Goal: Task Accomplishment & Management: Complete application form

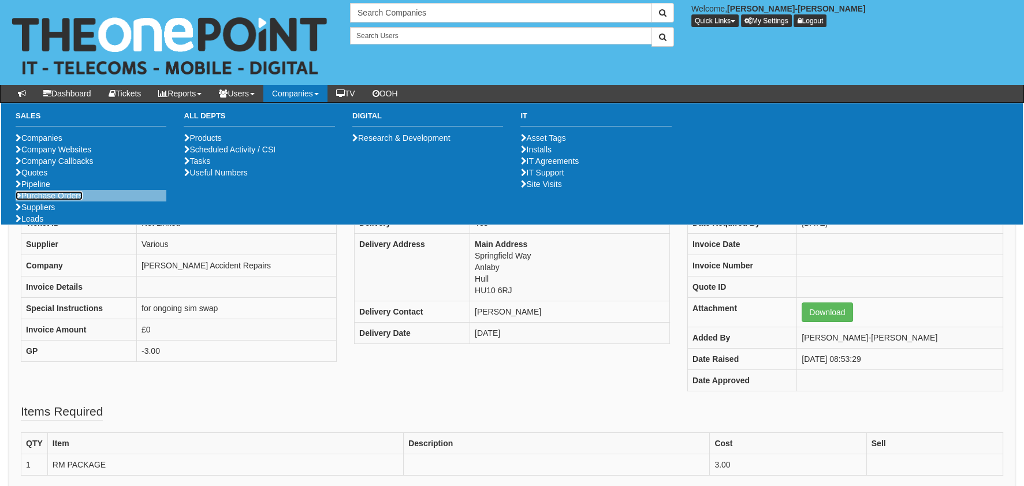
click at [53, 200] on link "Purchase Orders" at bounding box center [49, 195] width 67 height 9
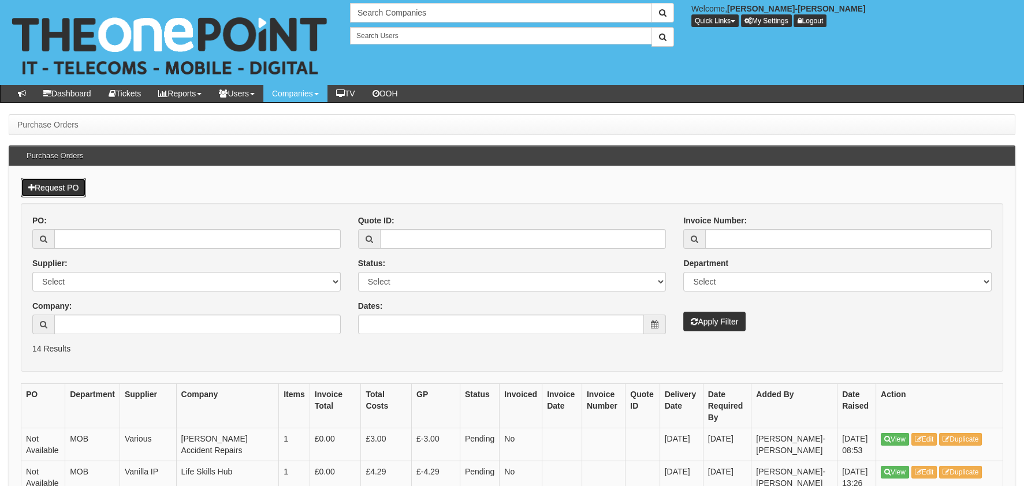
click at [48, 190] on link "Request PO" at bounding box center [53, 188] width 65 height 20
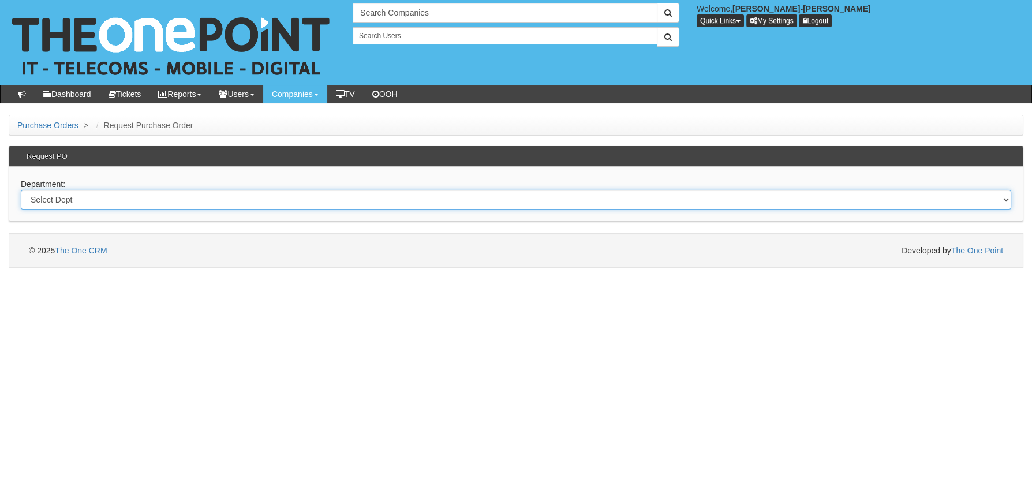
drag, startPoint x: 191, startPoint y: 203, endPoint x: 183, endPoint y: 210, distance: 10.6
click at [190, 203] on select "Select Dept Digital Internal IT Mobiles Marketing Telecoms" at bounding box center [516, 200] width 991 height 20
select select "?pipeID=&dept=MOB"
click at [21, 190] on select "Select Dept Digital Internal IT Mobiles Marketing Telecoms" at bounding box center [516, 200] width 991 height 20
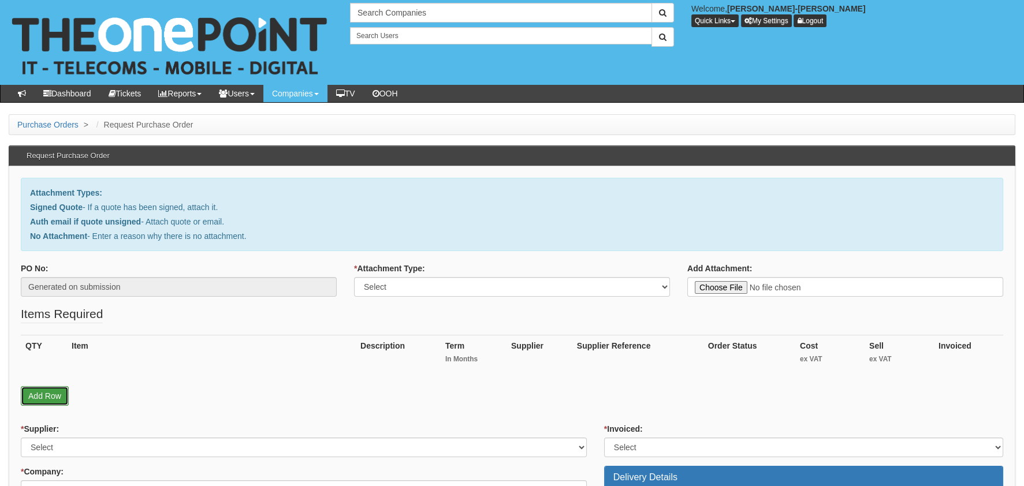
click at [46, 386] on link "Add Row" at bounding box center [45, 396] width 48 height 20
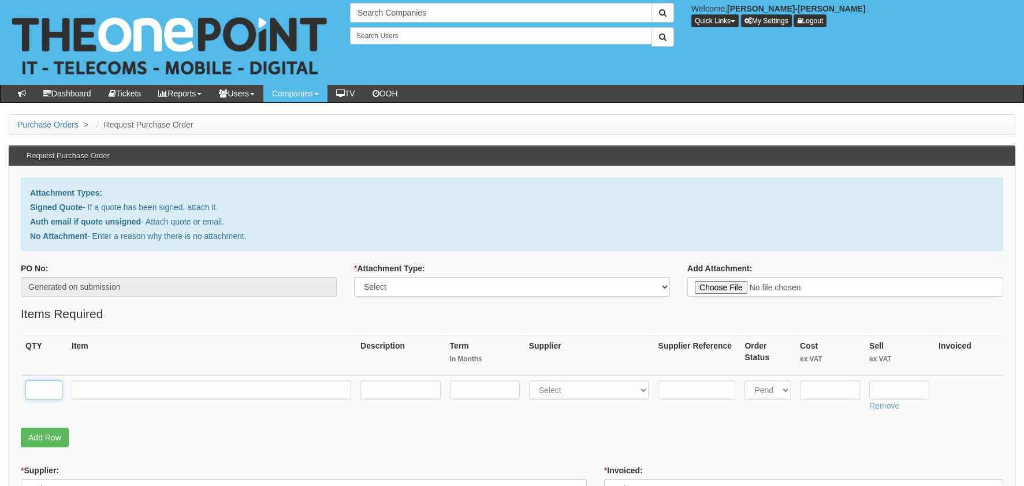
click at [40, 383] on input "text" at bounding box center [43, 390] width 37 height 20
type input "1"
click at [114, 385] on input "text" at bounding box center [211, 390] width 279 height 20
type input "RM DELIVERY"
click at [809, 393] on input "text" at bounding box center [830, 390] width 60 height 20
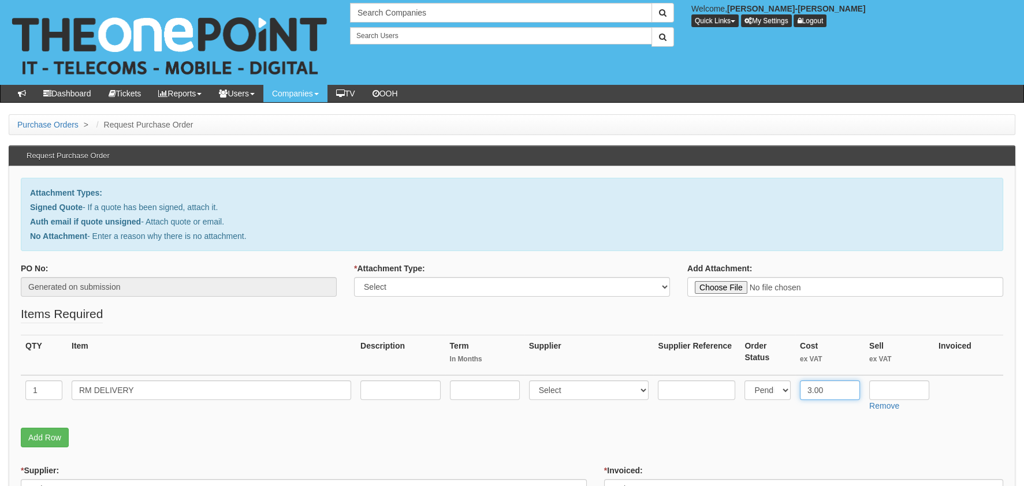
type input "3.00"
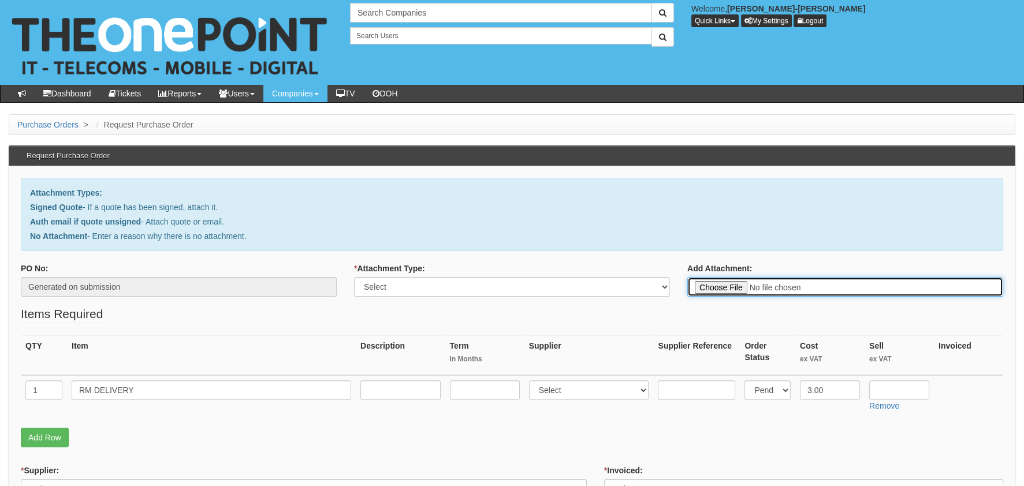
click at [723, 287] on input "Add Attachment:" at bounding box center [845, 287] width 316 height 20
type input "C:\fakepath\Royal Mail - Postage Confirmation for WP-3552-0527-002.msg"
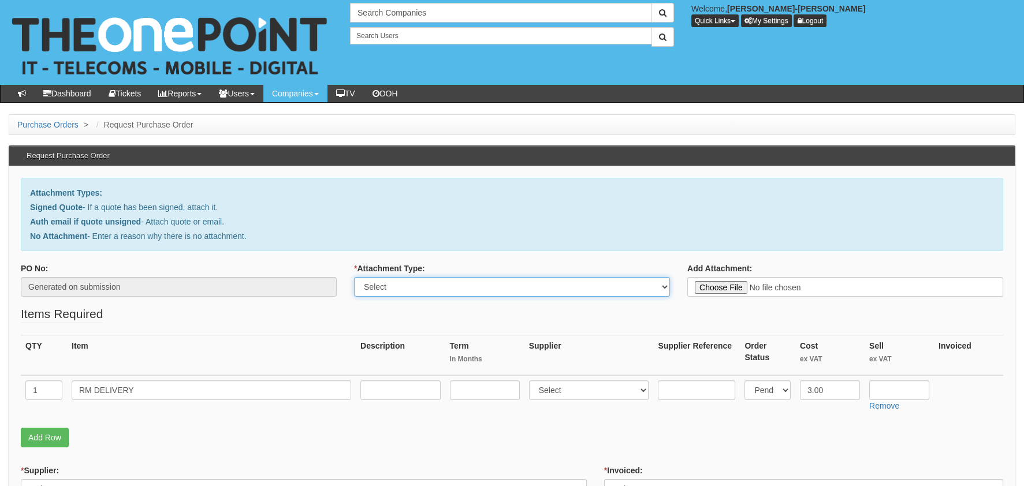
click at [558, 285] on select "Select Signed Quote Auth email with quote if unsigned No Attachment" at bounding box center [512, 287] width 316 height 20
select select "Auth email if quote unsigned"
click at [354, 277] on select "Select Signed Quote Auth email with quote if unsigned No Attachment" at bounding box center [512, 287] width 316 height 20
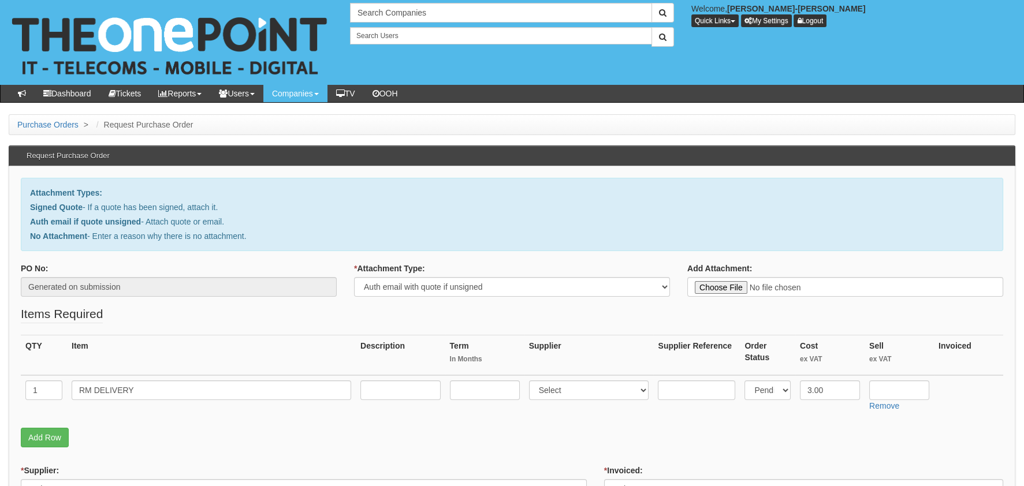
click at [591, 309] on fieldset "Items Required QTY Item Description Term In Months Supplier Supplier Reference …" at bounding box center [512, 379] width 982 height 148
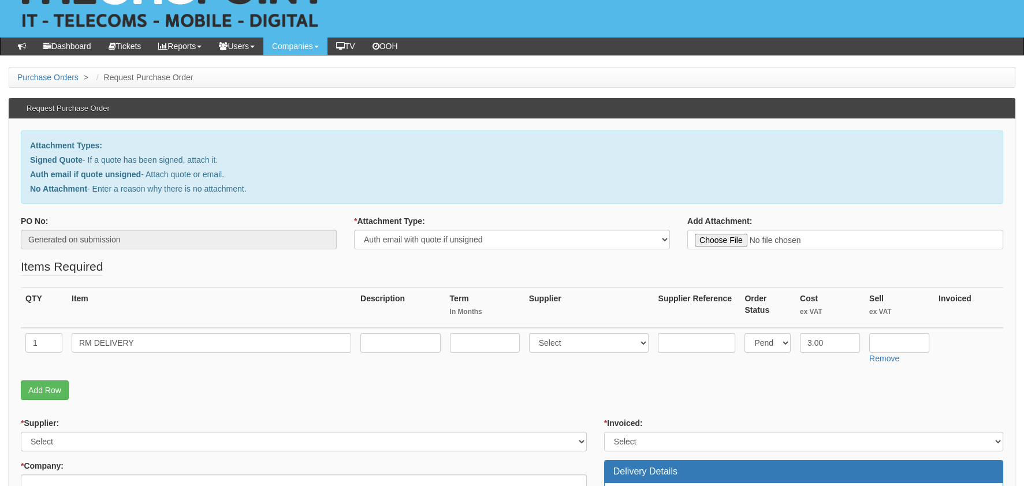
scroll to position [115, 0]
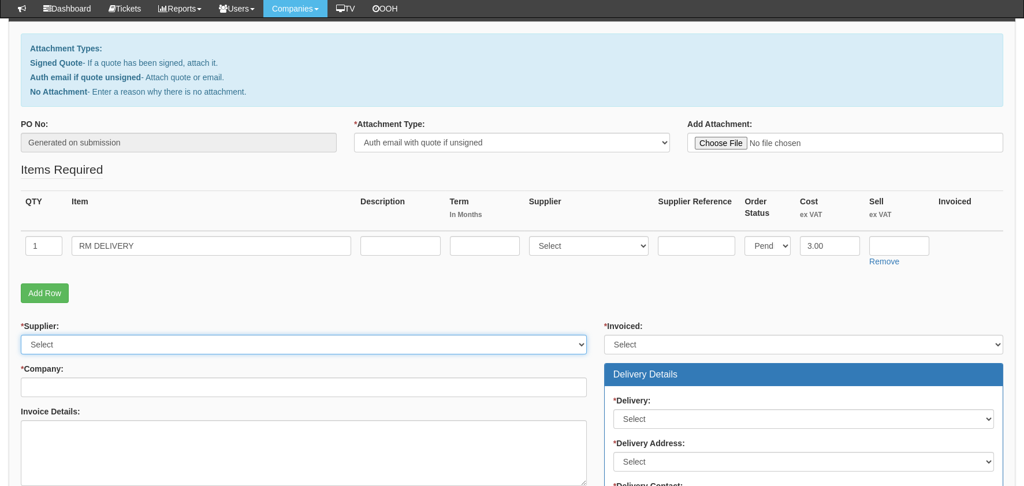
click at [58, 336] on select "Select 123 REG.co.uk 1Password 3 4Gon AA Jones Electric Ltd Abzorb Access Group…" at bounding box center [304, 345] width 566 height 20
select select "124"
click at [21, 335] on select "Select 123 [DOMAIN_NAME] 1Password 3 4Gon [PERSON_NAME] Electric Ltd Abzorb Acc…" at bounding box center [304, 345] width 566 height 20
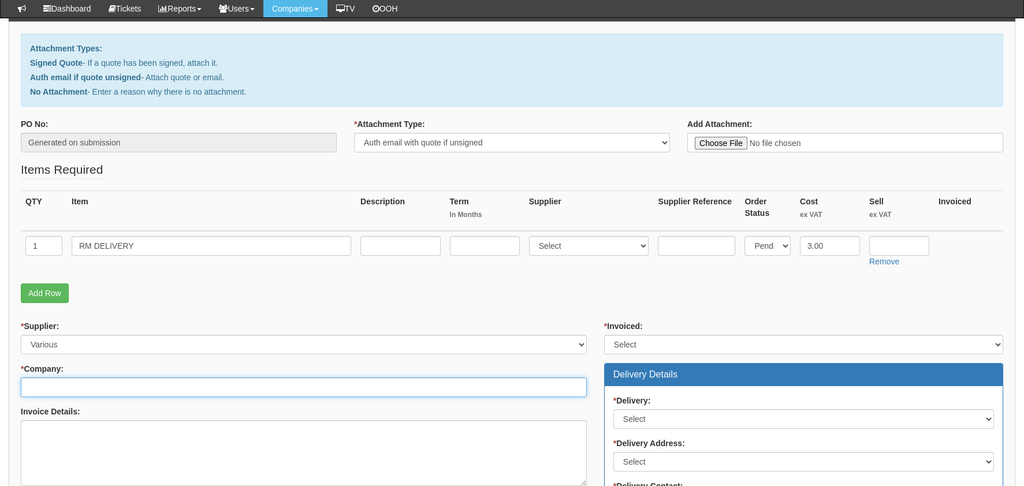
click at [66, 391] on input "* Company:" at bounding box center [304, 388] width 566 height 20
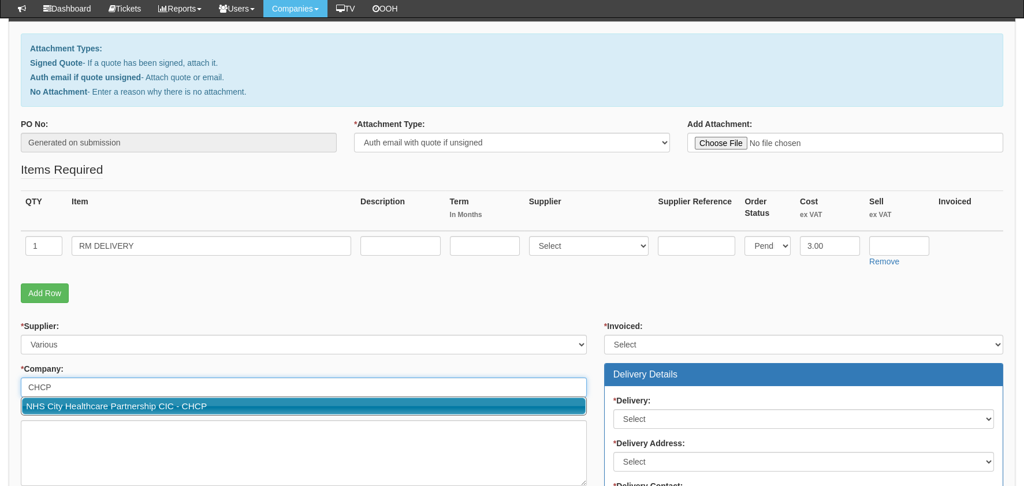
click at [74, 402] on link "NHS City Healthcare Partnership CIC - CHCP" at bounding box center [303, 406] width 563 height 17
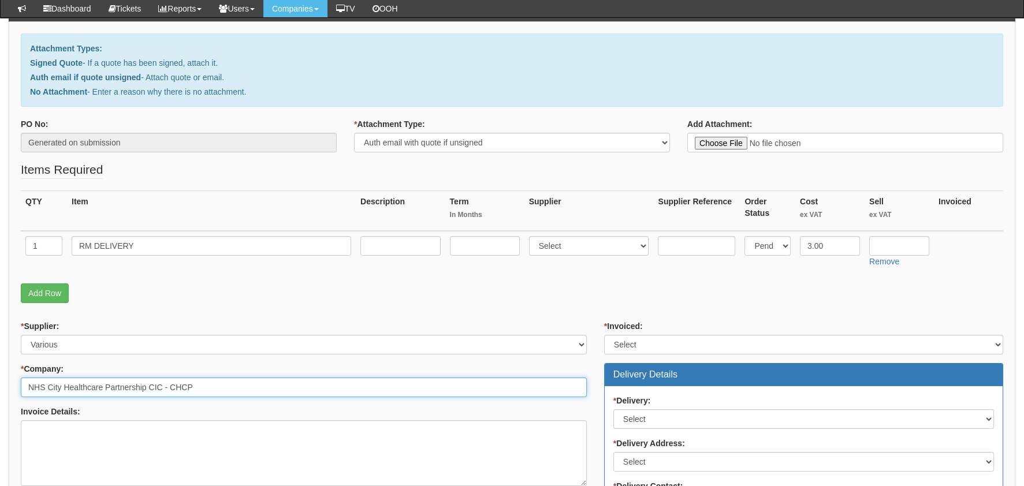
type input "NHS City Healthcare Partnership CIC - CHCP"
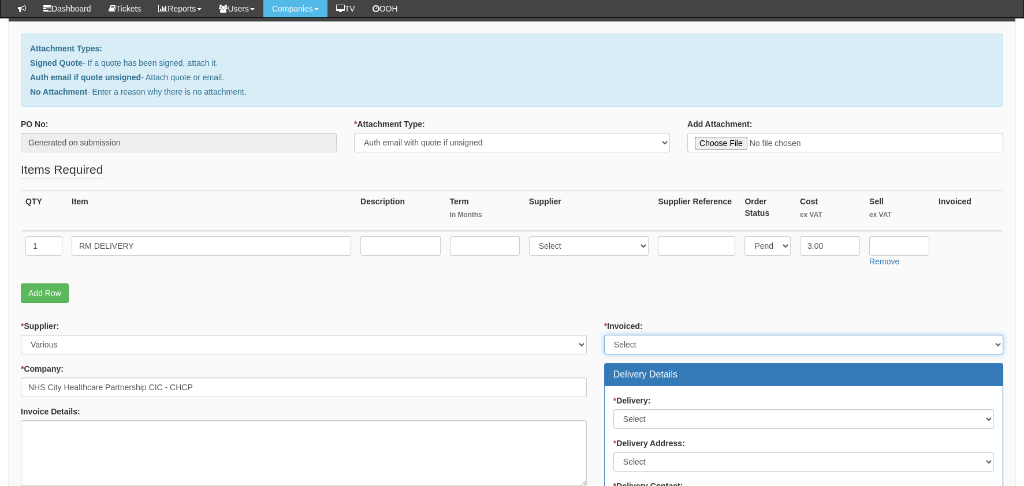
drag, startPoint x: 656, startPoint y: 337, endPoint x: 656, endPoint y: 353, distance: 16.7
click at [656, 337] on select "Select Yes No N/A STB (part of order)" at bounding box center [803, 345] width 399 height 20
select select "2"
click at [604, 335] on select "Select Yes No N/A STB (part of order)" at bounding box center [803, 345] width 399 height 20
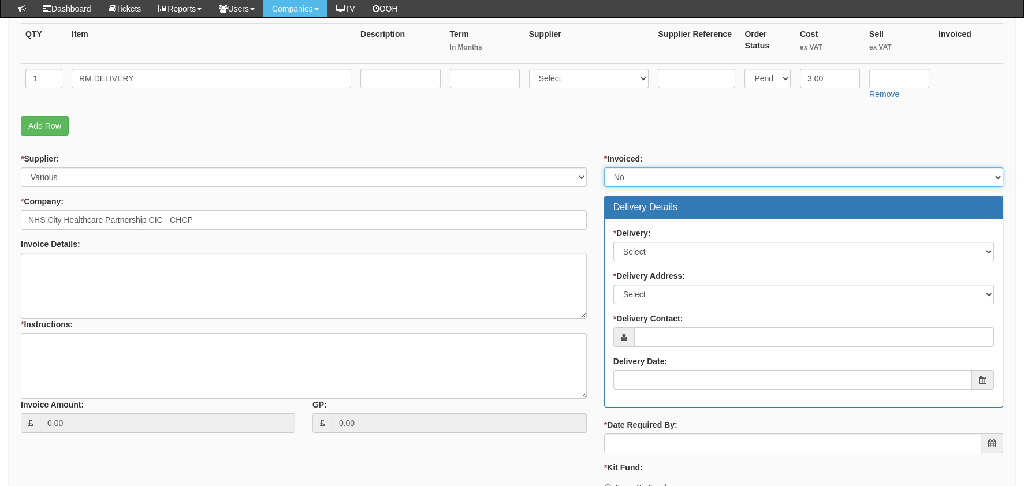
scroll to position [288, 0]
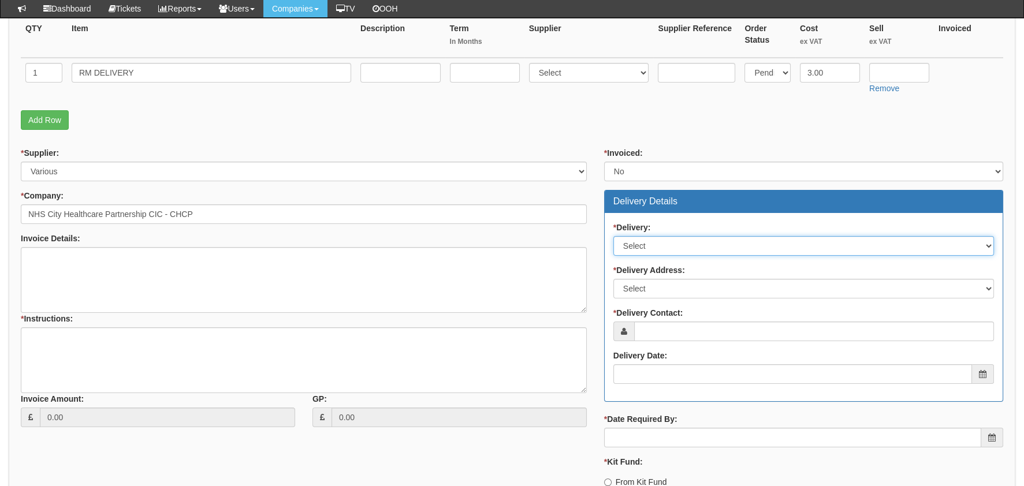
click at [651, 238] on select "Select No Not Applicable Yes" at bounding box center [803, 246] width 380 height 20
select select "2"
click at [613, 236] on select "Select No Not Applicable Yes" at bounding box center [803, 246] width 380 height 20
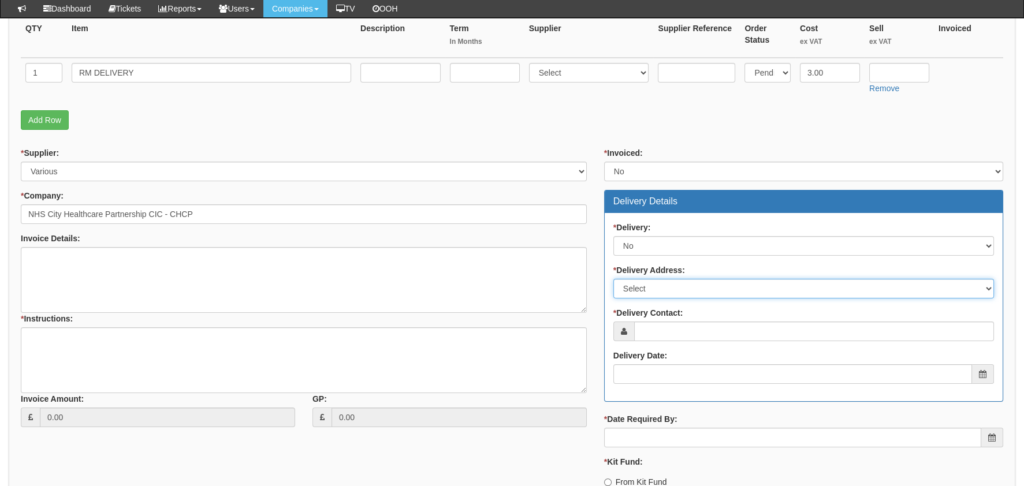
click at [670, 292] on select "Select Not Applicable Main Address - HU3 4AE Other" at bounding box center [803, 289] width 380 height 20
click at [613, 279] on select "Select Not Applicable Main Address - HU3 4AE Other" at bounding box center [803, 289] width 380 height 20
click at [682, 294] on select "Select Not Applicable Main Address - HU3 4AE Other" at bounding box center [803, 289] width 380 height 20
select select "other"
click at [613, 279] on select "Select Not Applicable Main Address - HU3 4AE Other" at bounding box center [803, 289] width 380 height 20
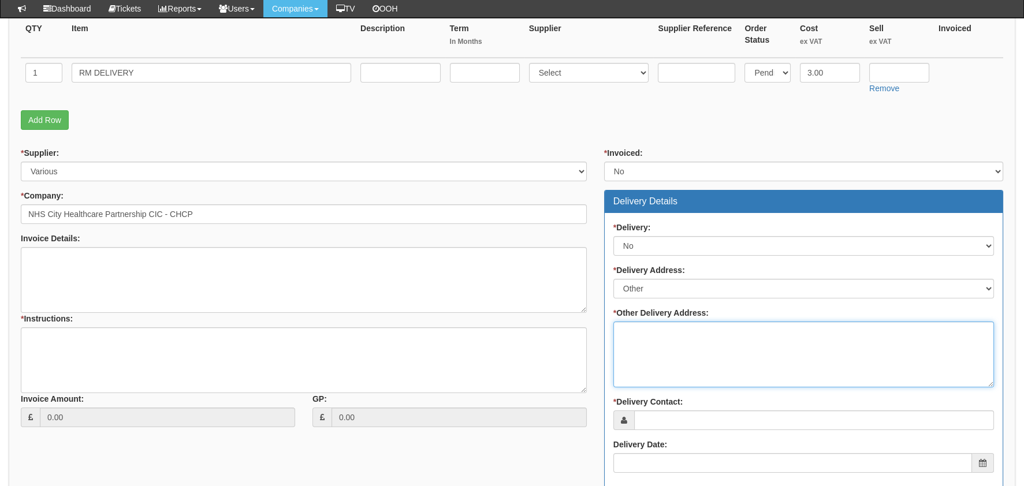
click at [671, 335] on textarea "* Other Delivery Address:" at bounding box center [803, 355] width 380 height 66
type textarea "s"
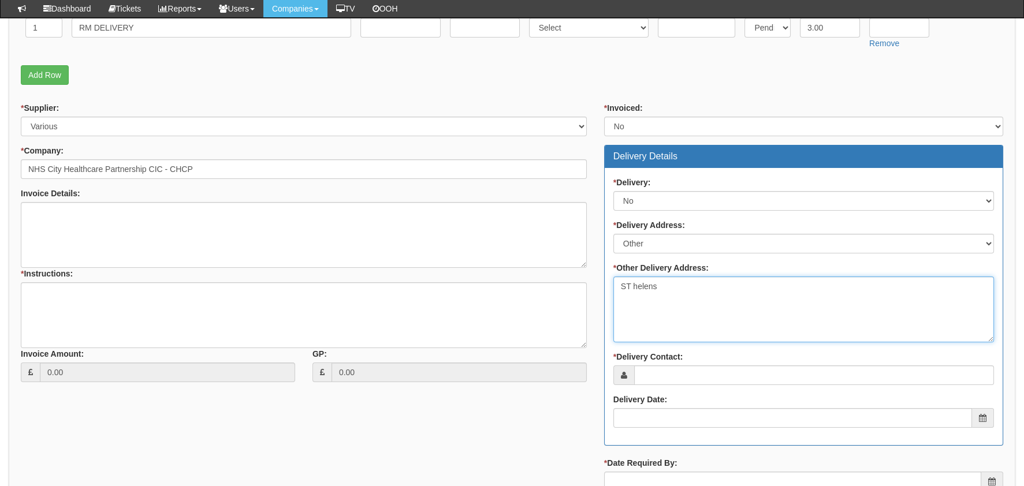
scroll to position [346, 0]
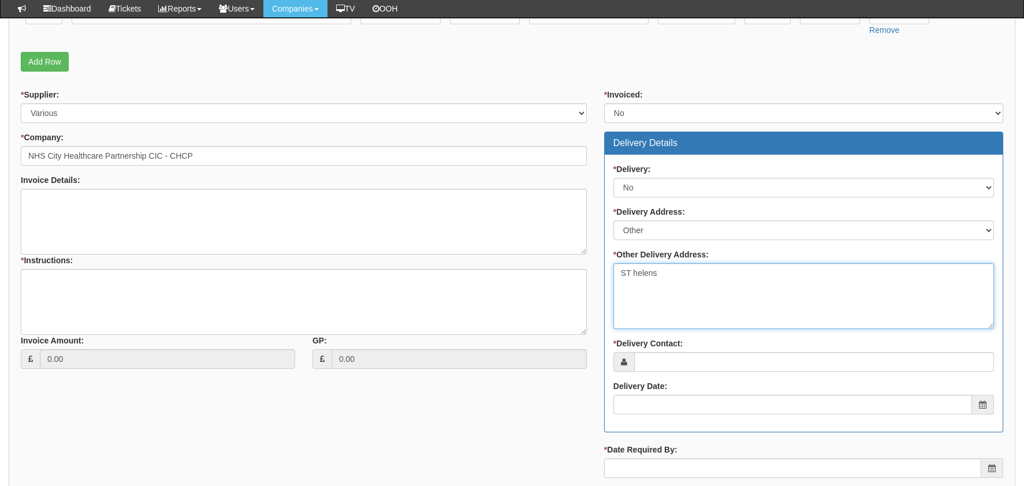
type textarea "ST helens"
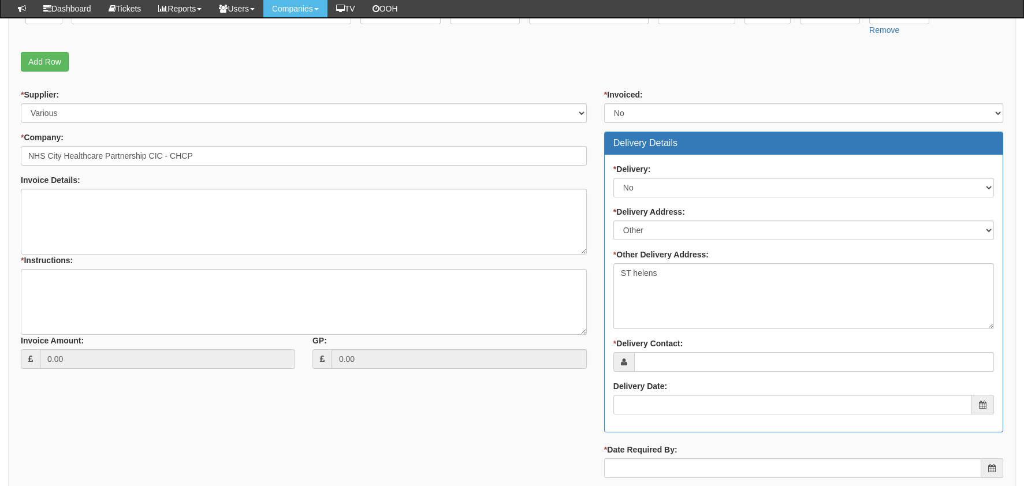
click at [688, 372] on div "* Delivery: Select No Not Applicable Yes * Delivery Address: Select Not Applica…" at bounding box center [803, 293] width 398 height 277
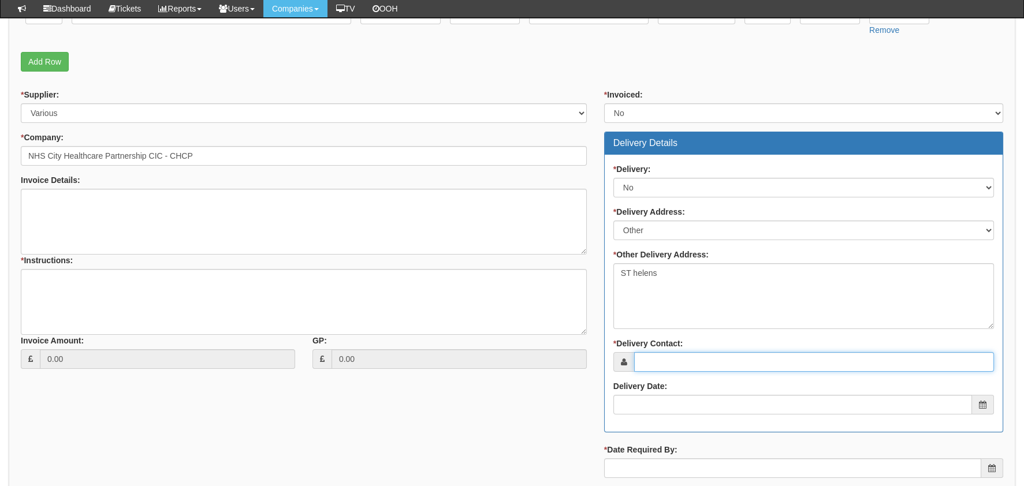
click at [685, 367] on input "* Delivery Contact:" at bounding box center [814, 362] width 360 height 20
type input "Claire Jarvis"
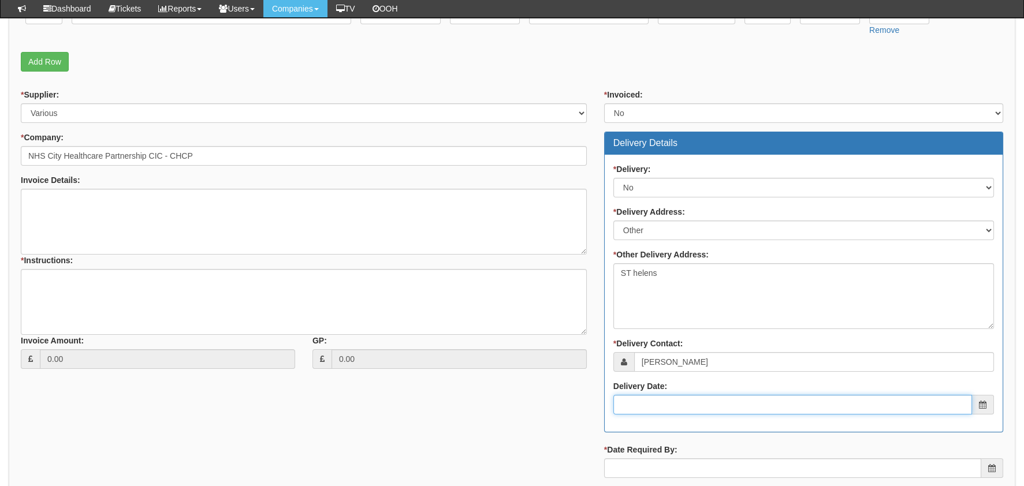
click at [703, 395] on input "Delivery Date:" at bounding box center [792, 405] width 358 height 20
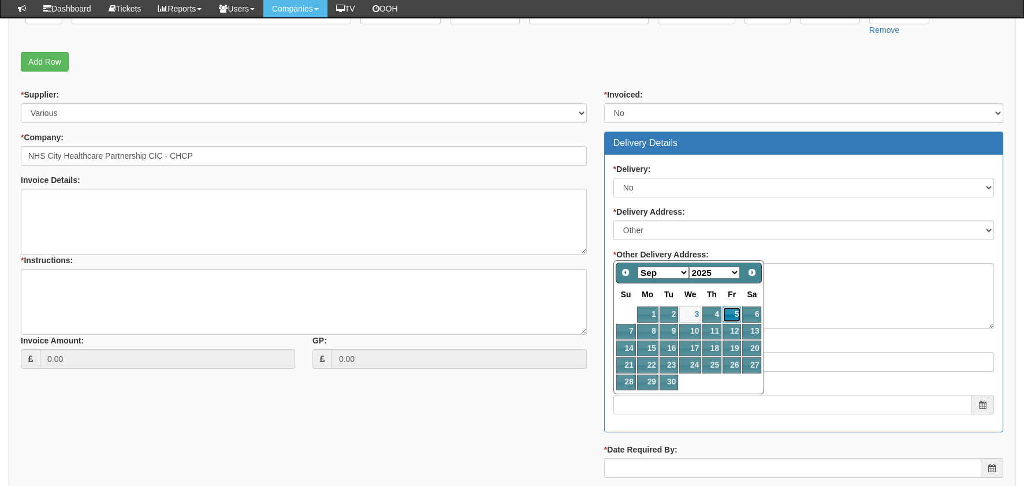
click at [730, 316] on link "5" at bounding box center [731, 315] width 18 height 16
type input "2025-09-05"
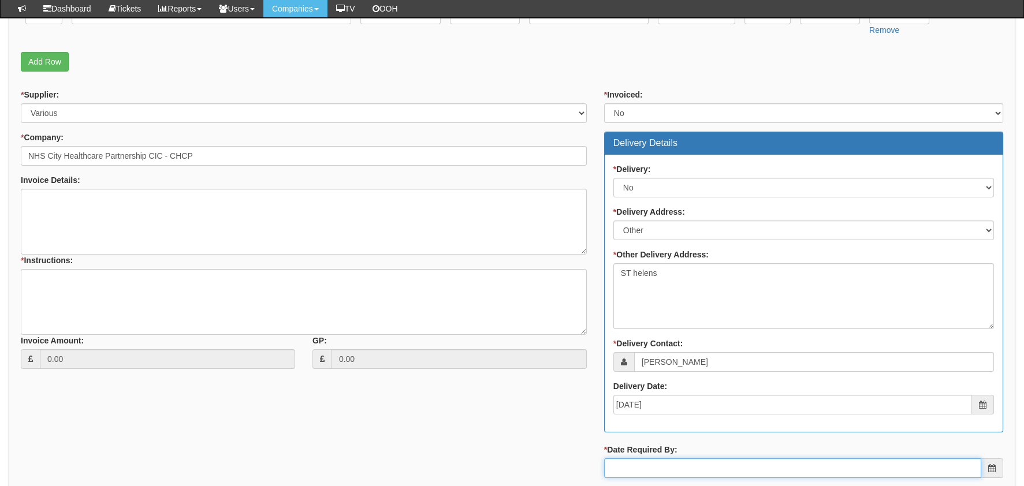
click at [667, 460] on input "* Date Required By:" at bounding box center [792, 468] width 377 height 20
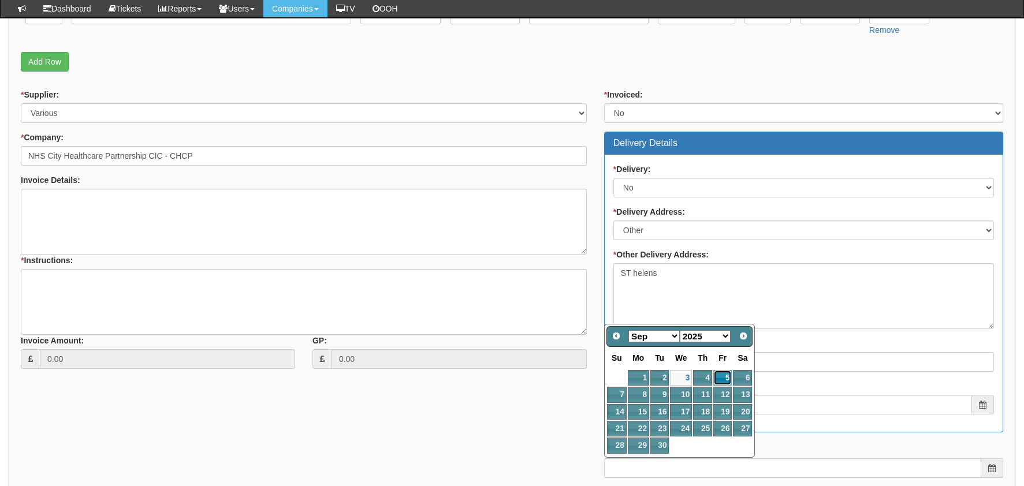
click at [718, 378] on link "5" at bounding box center [722, 378] width 18 height 16
type input "2025-09-05"
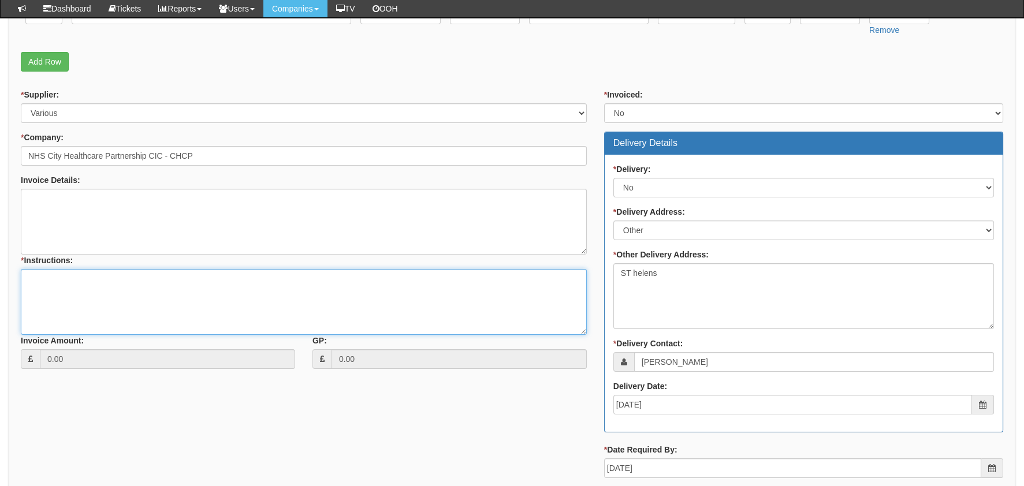
click at [116, 305] on textarea "* Instructions:" at bounding box center [304, 302] width 566 height 66
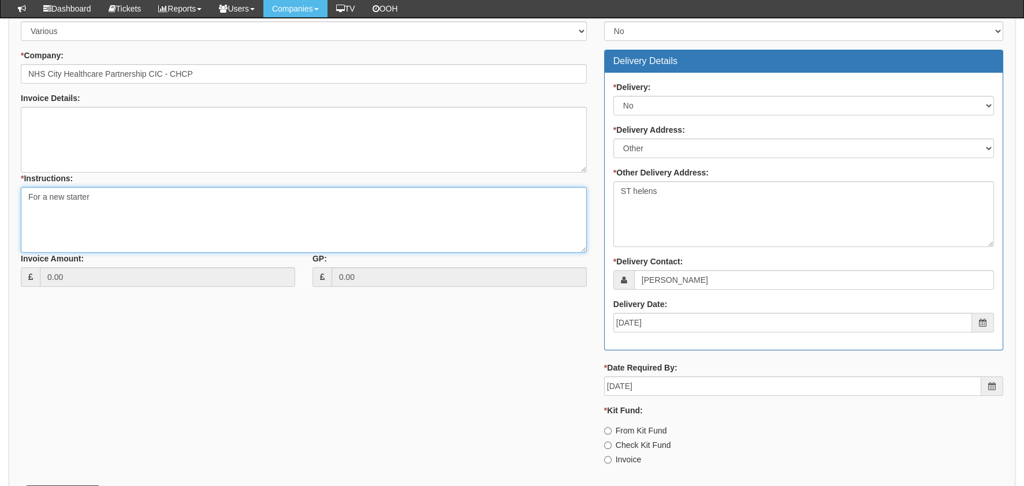
scroll to position [510, 0]
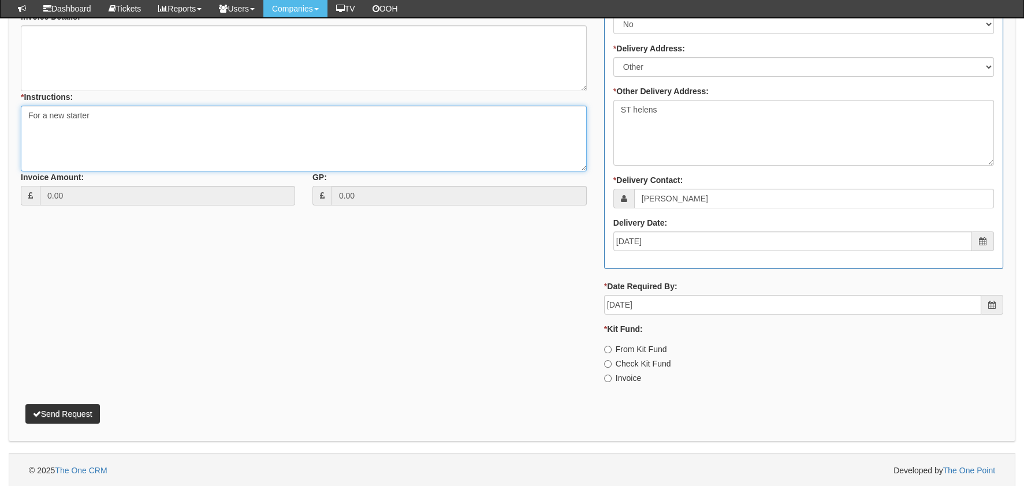
type textarea "For a new starter"
click at [617, 381] on label "Invoice" at bounding box center [622, 378] width 37 height 12
click at [611, 381] on input "Invoice" at bounding box center [608, 379] width 8 height 8
radio input "true"
click at [79, 400] on p "Send Request" at bounding box center [512, 408] width 982 height 31
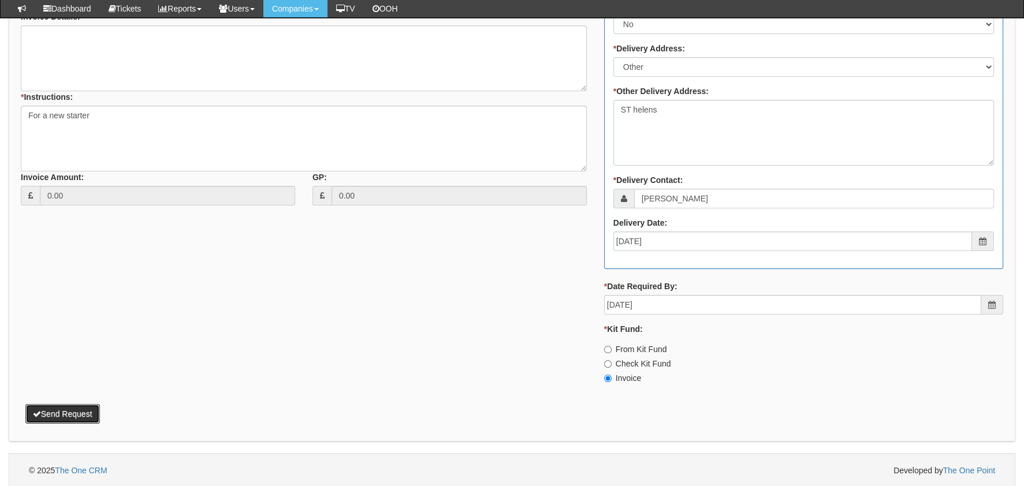
click at [65, 410] on button "Send Request" at bounding box center [62, 414] width 74 height 20
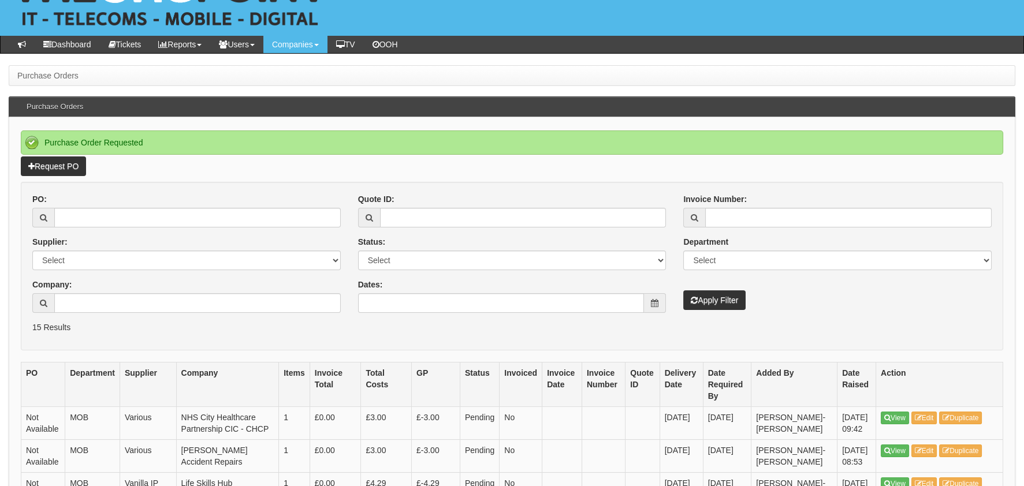
scroll to position [115, 0]
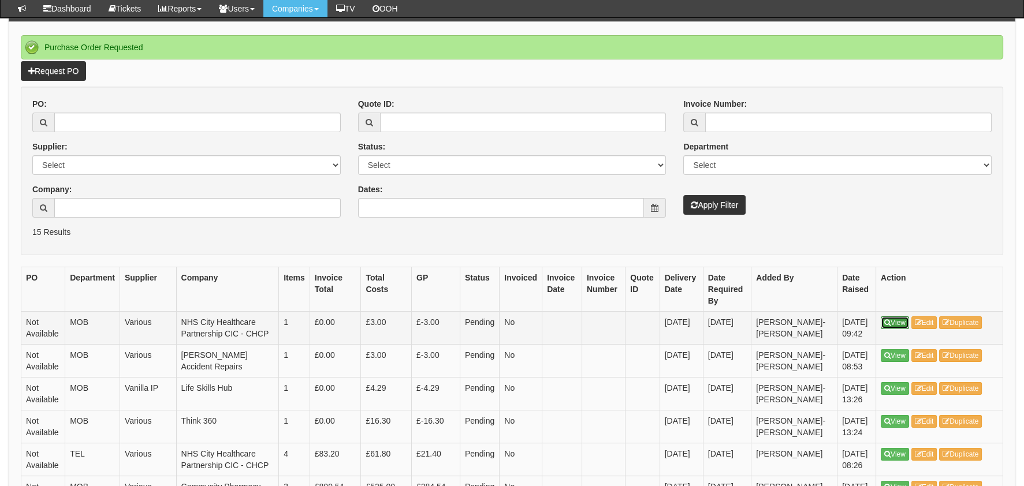
click at [897, 321] on link "View" at bounding box center [894, 322] width 28 height 13
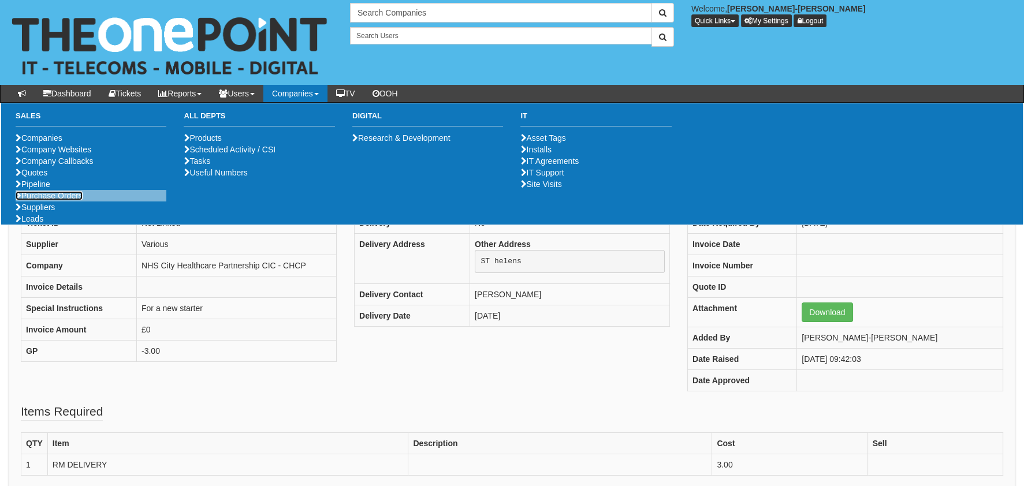
click at [46, 200] on link "Purchase Orders" at bounding box center [49, 195] width 67 height 9
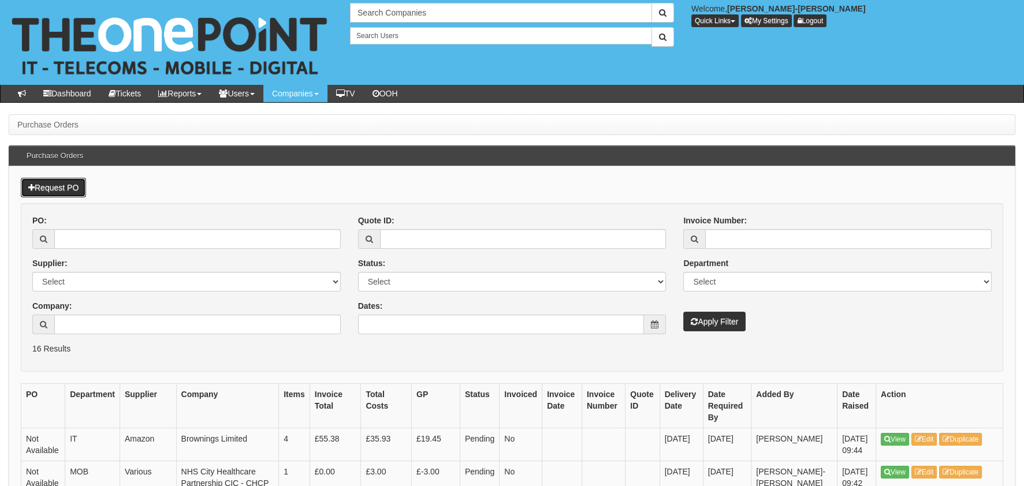
click at [77, 196] on link "Request PO" at bounding box center [53, 188] width 65 height 20
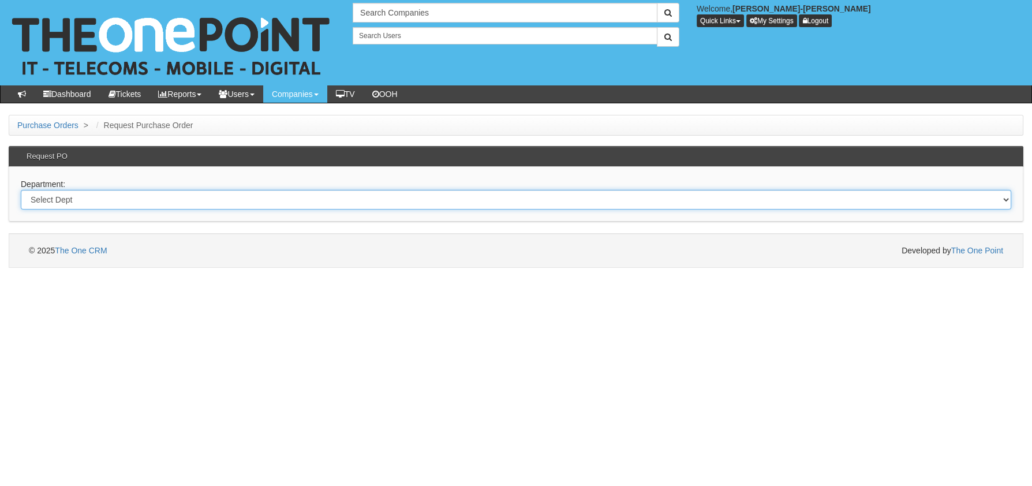
click at [279, 203] on select "Select Dept Digital Internal IT Mobiles Marketing Telecoms" at bounding box center [516, 200] width 991 height 20
select select "?pipeID=&dept=MOB"
click at [21, 190] on select "Select Dept Digital Internal IT Mobiles Marketing Telecoms" at bounding box center [516, 200] width 991 height 20
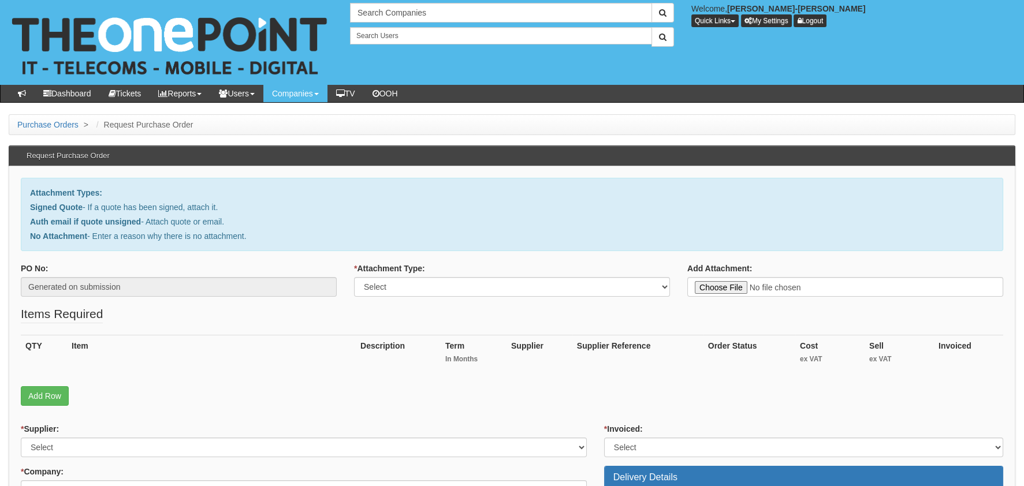
click at [397, 264] on label "* Attachment Type:" at bounding box center [389, 269] width 71 height 12
click at [397, 277] on select "Select Signed Quote Auth email with quote if unsigned No Attachment" at bounding box center [512, 287] width 316 height 20
click at [396, 277] on div "* Attachment Type: Select Signed Quote Auth email with quote if unsigned No Att…" at bounding box center [512, 280] width 316 height 34
click at [417, 287] on select "Select Signed Quote Auth email with quote if unsigned No Attachment" at bounding box center [512, 287] width 316 height 20
click at [354, 277] on select "Select Signed Quote Auth email with quote if unsigned No Attachment" at bounding box center [512, 287] width 316 height 20
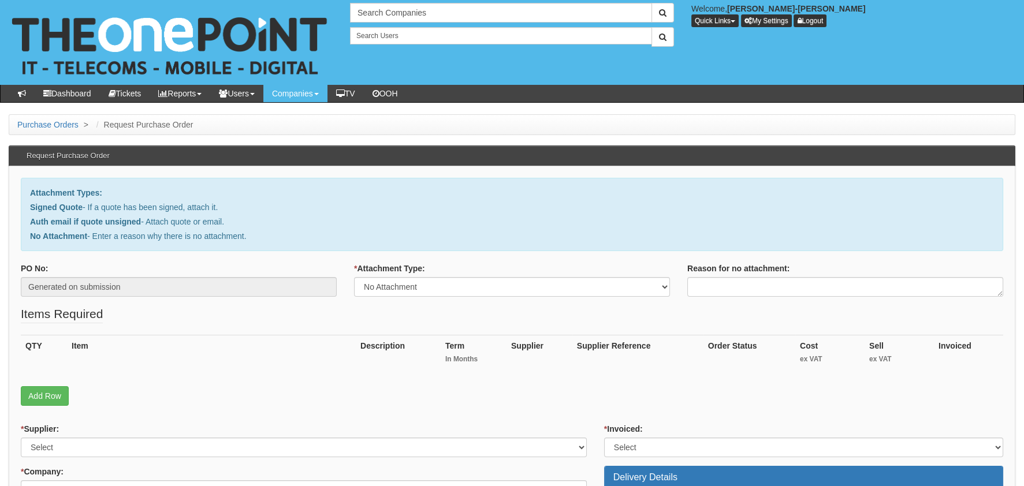
drag, startPoint x: 547, startPoint y: 300, endPoint x: 532, endPoint y: 285, distance: 20.4
click at [546, 300] on div "* Attachment Type: Select Signed Quote Auth email with quote if unsigned No Att…" at bounding box center [511, 284] width 333 height 43
click at [532, 285] on select "Select Signed Quote Auth email with quote if unsigned No Attachment" at bounding box center [512, 287] width 316 height 20
select select "Auth email if quote unsigned"
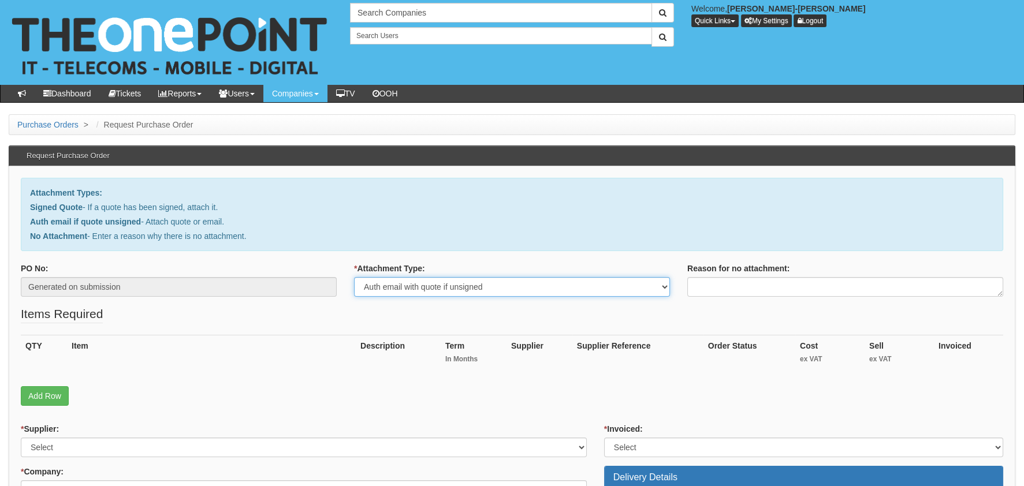
click at [354, 277] on select "Select Signed Quote Auth email with quote if unsigned No Attachment" at bounding box center [512, 287] width 316 height 20
type input "C:\fakepath\Royal Mail - Postage Confirmation for WP-1888-0318-720.msg"
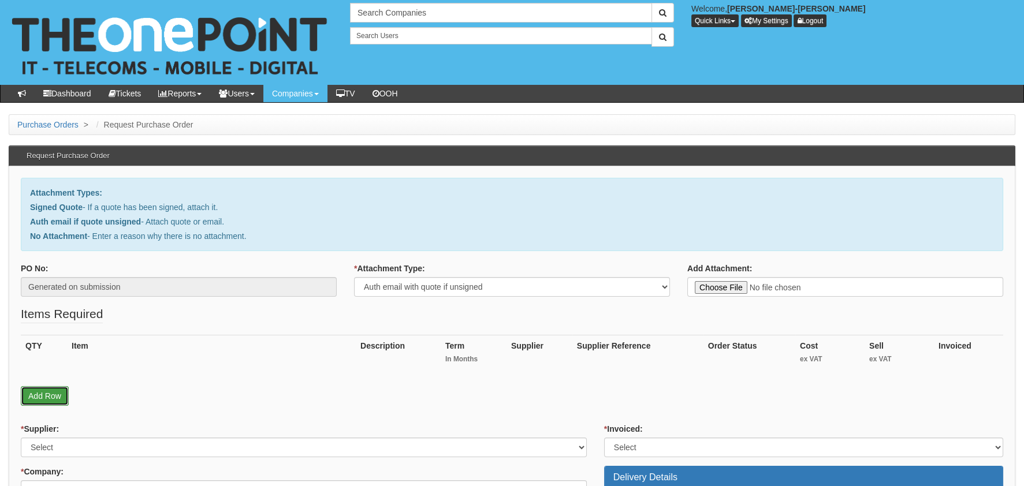
click at [52, 393] on link "Add Row" at bounding box center [45, 396] width 48 height 20
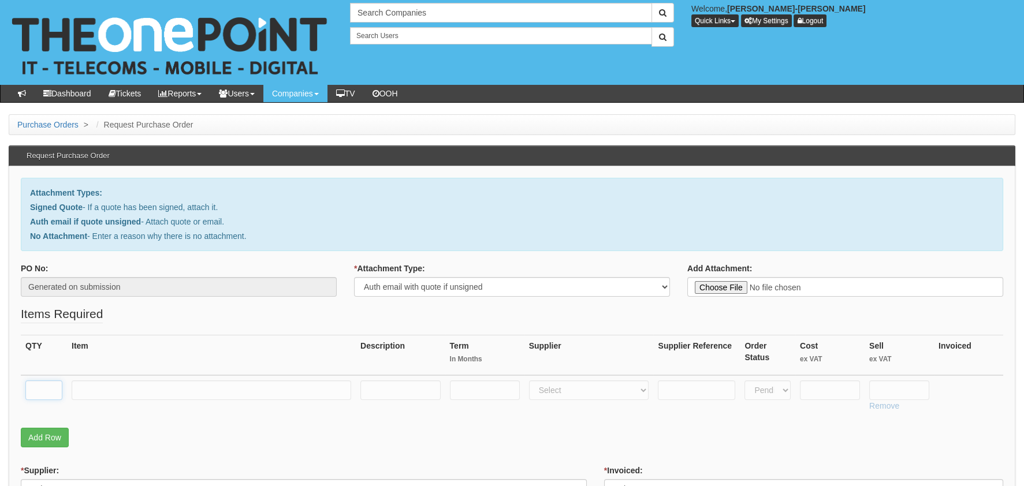
click at [49, 386] on input "text" at bounding box center [43, 390] width 37 height 20
type input "1"
click at [127, 380] on input "text" at bounding box center [211, 390] width 279 height 20
type input "RM POSTAGE"
click at [838, 393] on input "text" at bounding box center [830, 390] width 60 height 20
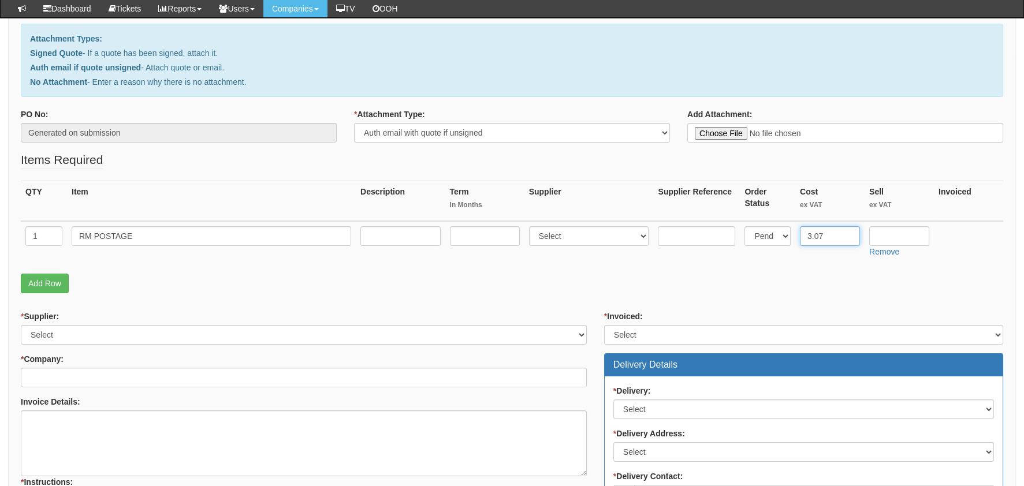
scroll to position [288, 0]
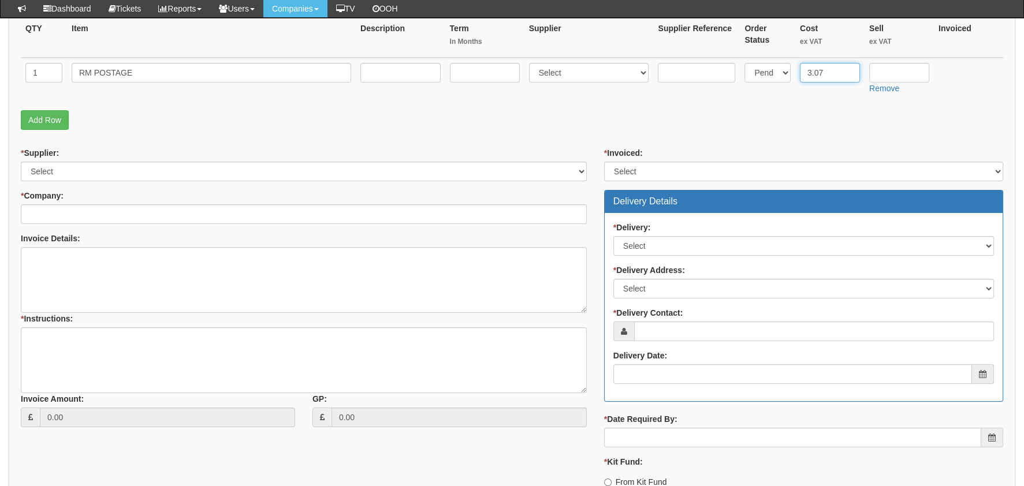
type input "3.07"
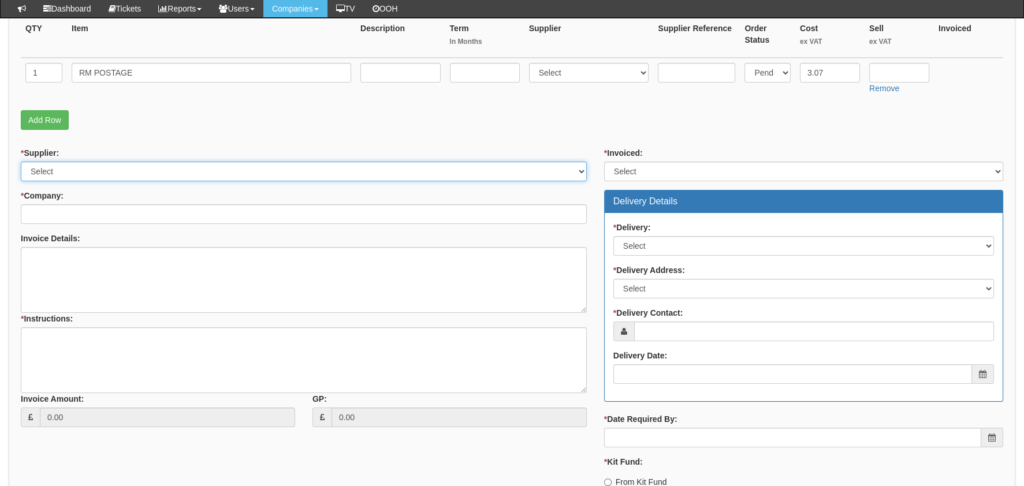
drag, startPoint x: 68, startPoint y: 169, endPoint x: 72, endPoint y: 179, distance: 11.1
click at [69, 170] on select "Select 123 REG.co.uk 1Password 3 4Gon AA Jones Electric Ltd Abzorb Access Group…" at bounding box center [304, 172] width 566 height 20
select select "124"
click at [21, 162] on select "Select 123 REG.co.uk 1Password 3 4Gon AA Jones Electric Ltd Abzorb Access Group…" at bounding box center [304, 172] width 566 height 20
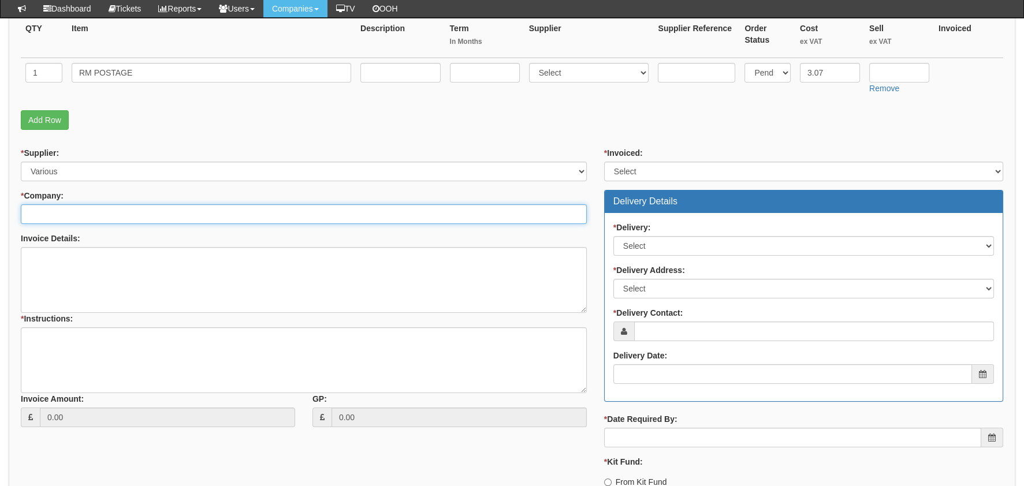
click at [63, 214] on input "* Company:" at bounding box center [304, 214] width 566 height 20
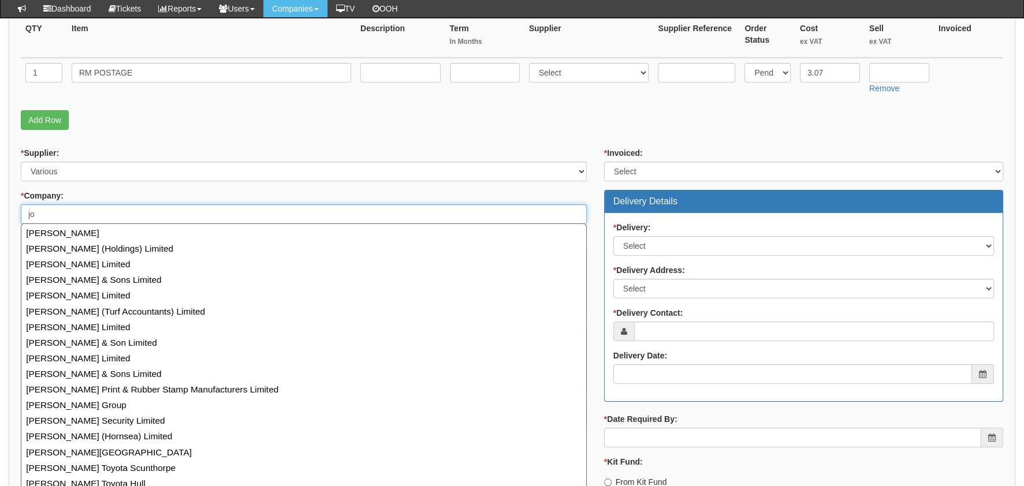
type input "j"
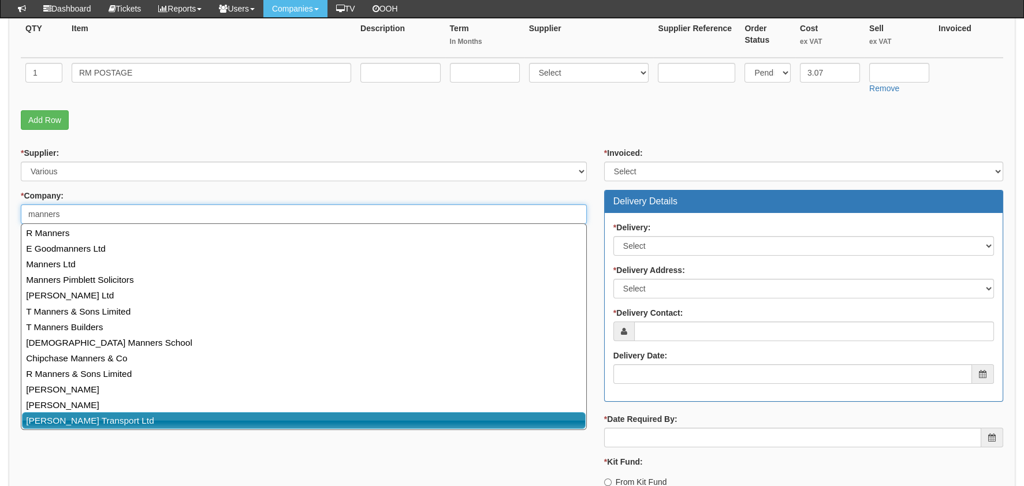
click at [99, 420] on link "[PERSON_NAME] Transport Ltd" at bounding box center [303, 420] width 563 height 17
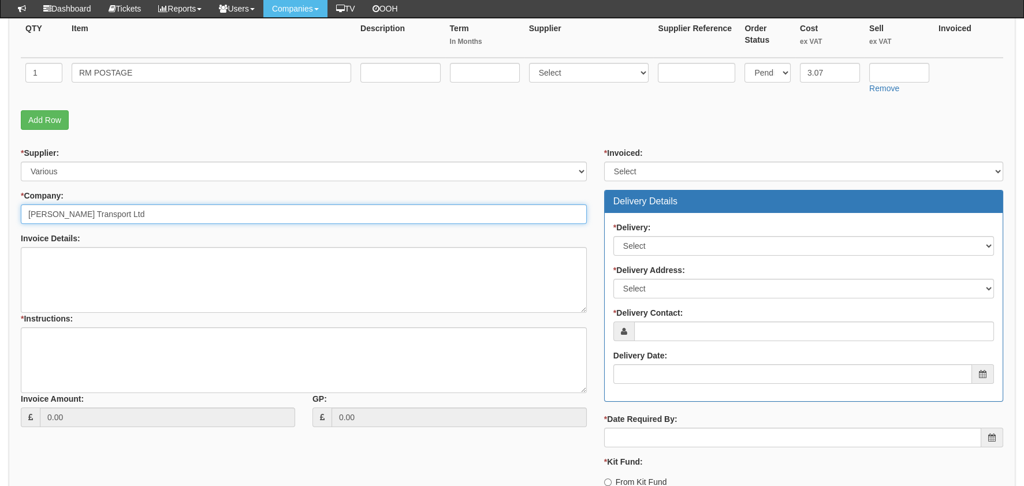
type input "[PERSON_NAME] Transport Ltd"
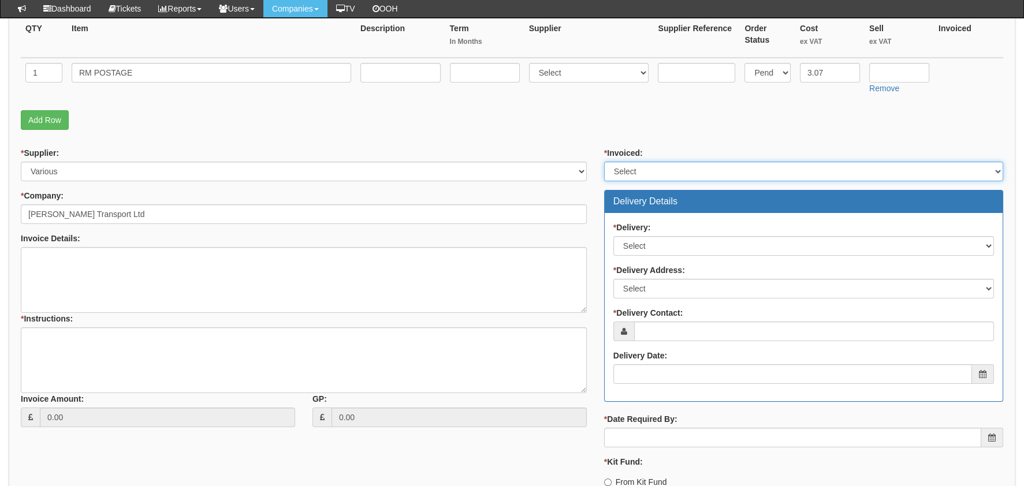
click at [660, 166] on select "Select Yes No N/A STB (part of order)" at bounding box center [803, 172] width 399 height 20
select select "2"
click at [604, 162] on select "Select Yes No N/A STB (part of order)" at bounding box center [803, 172] width 399 height 20
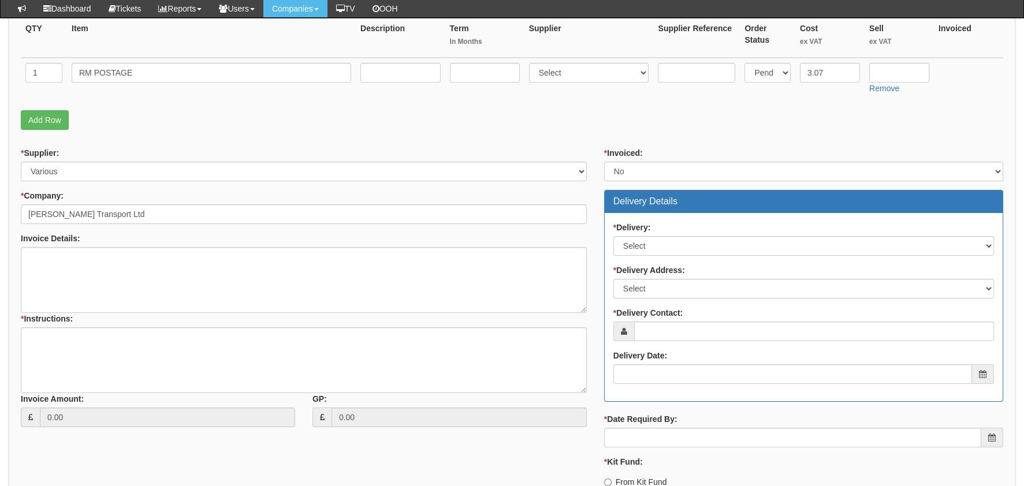
click at [665, 210] on div "Delivery Details" at bounding box center [803, 201] width 398 height 23
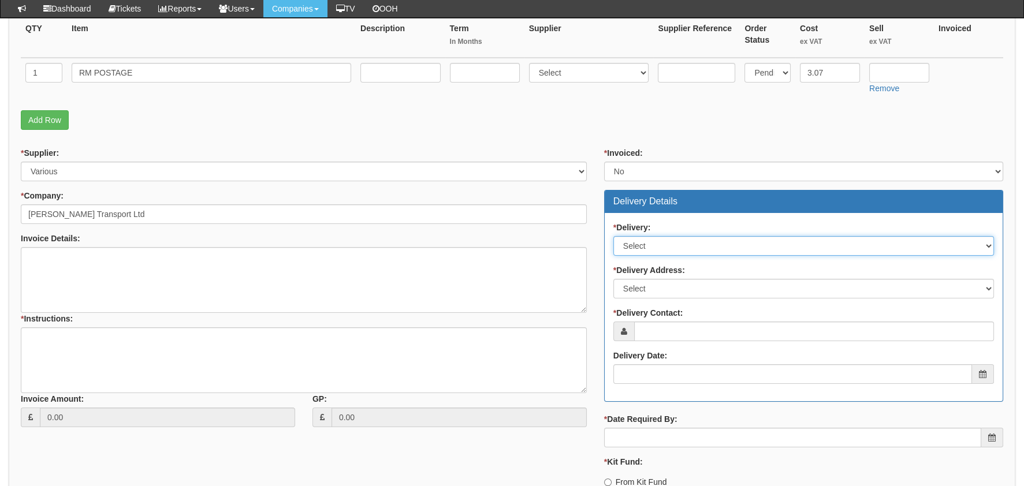
drag, startPoint x: 657, startPoint y: 236, endPoint x: 660, endPoint y: 253, distance: 17.6
click at [657, 236] on select "Select No Not Applicable Yes" at bounding box center [803, 246] width 380 height 20
select select "1"
click at [613, 236] on select "Select No Not Applicable Yes" at bounding box center [803, 246] width 380 height 20
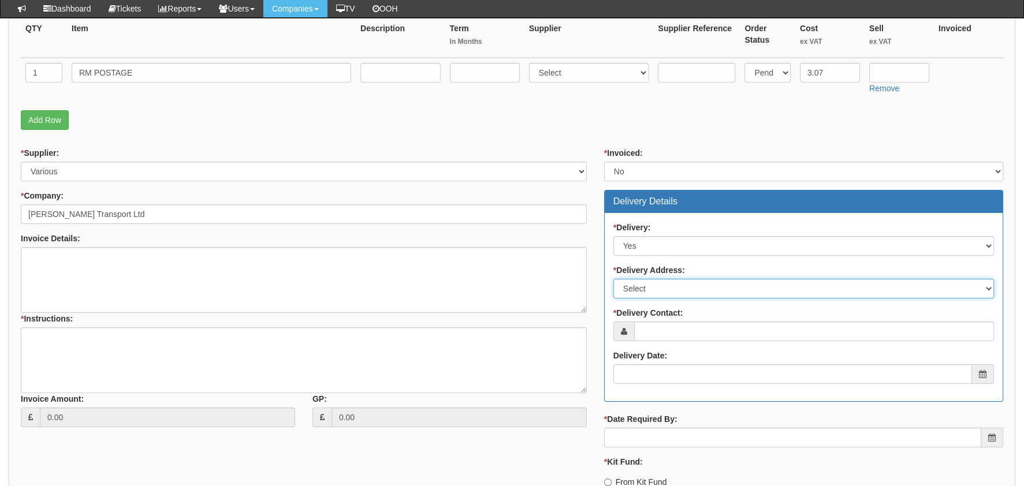
click at [665, 293] on select "Select Not Applicable Main Address - NE66 2BB Other" at bounding box center [803, 289] width 380 height 20
select select "company_main_address"
click at [613, 279] on select "Select Not Applicable Main Address - NE66 2BB Other" at bounding box center [803, 289] width 380 height 20
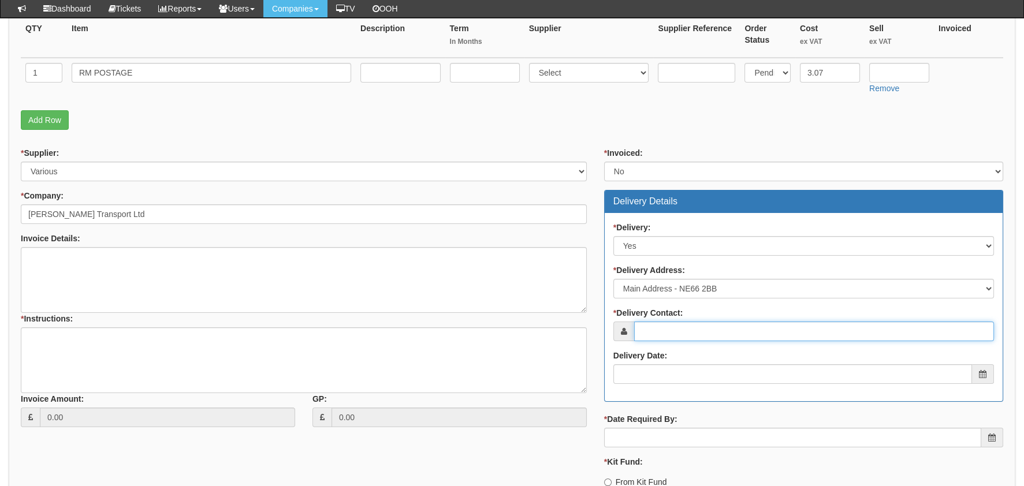
click at [692, 327] on input "* Delivery Contact:" at bounding box center [814, 332] width 360 height 20
type input "[PERSON_NAME]"
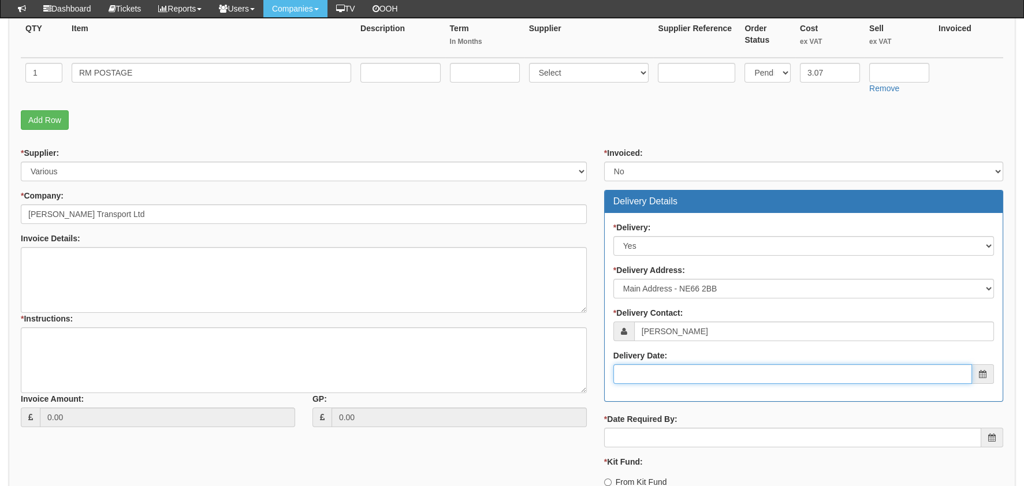
click at [683, 375] on input "Delivery Date:" at bounding box center [792, 374] width 358 height 20
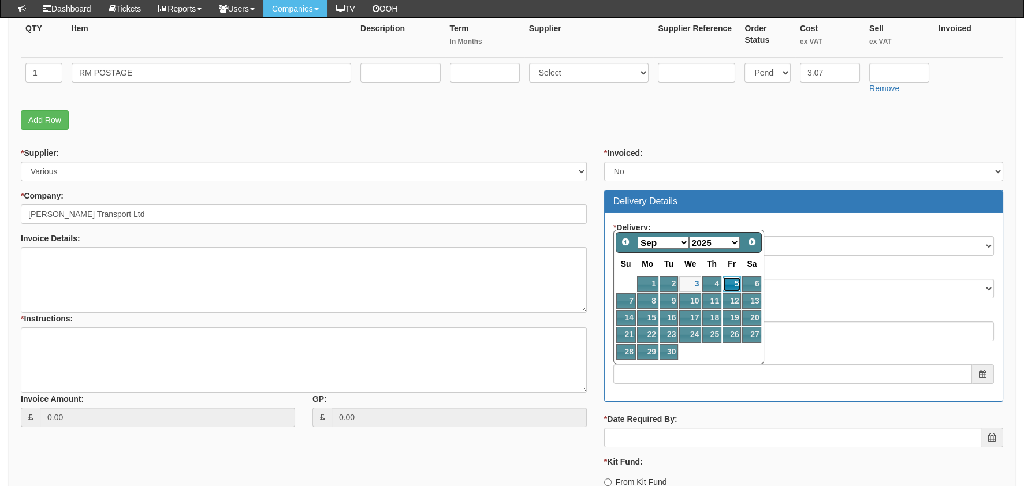
click at [731, 285] on link "5" at bounding box center [731, 285] width 18 height 16
type input "2025-09-05"
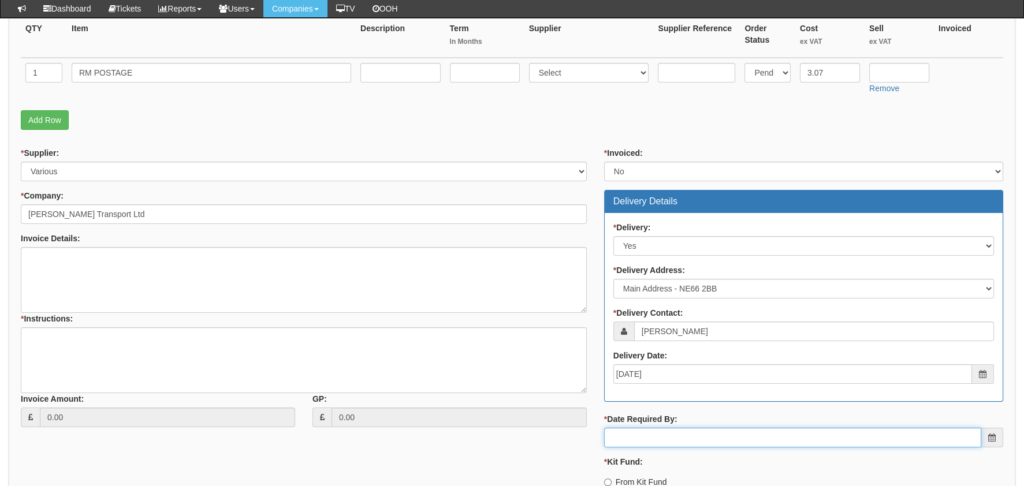
click at [653, 440] on input "* Date Required By:" at bounding box center [792, 438] width 377 height 20
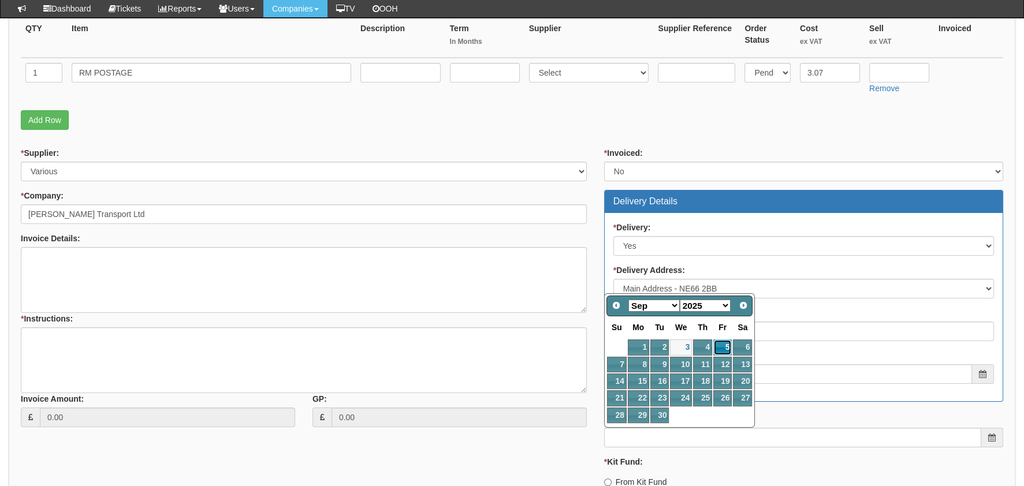
click at [719, 342] on link "5" at bounding box center [722, 347] width 18 height 16
type input "2025-09-05"
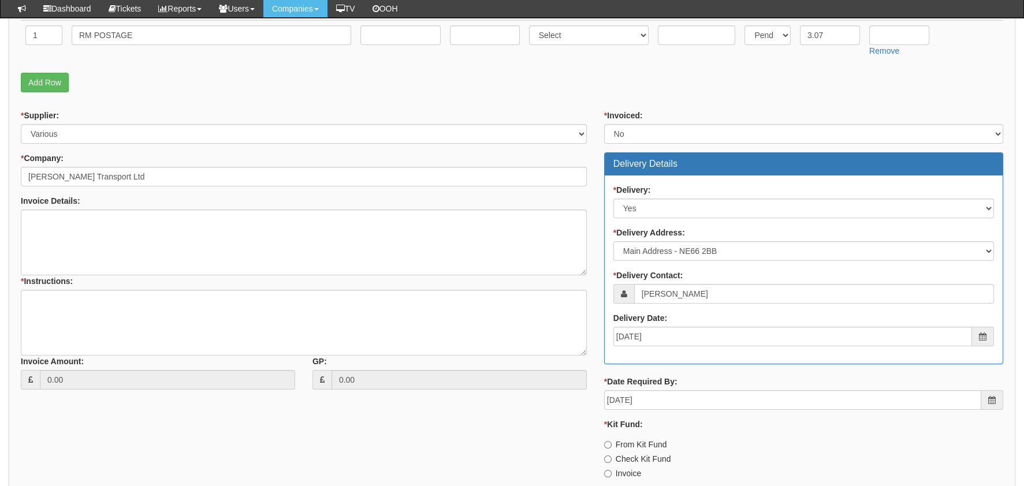
scroll to position [346, 0]
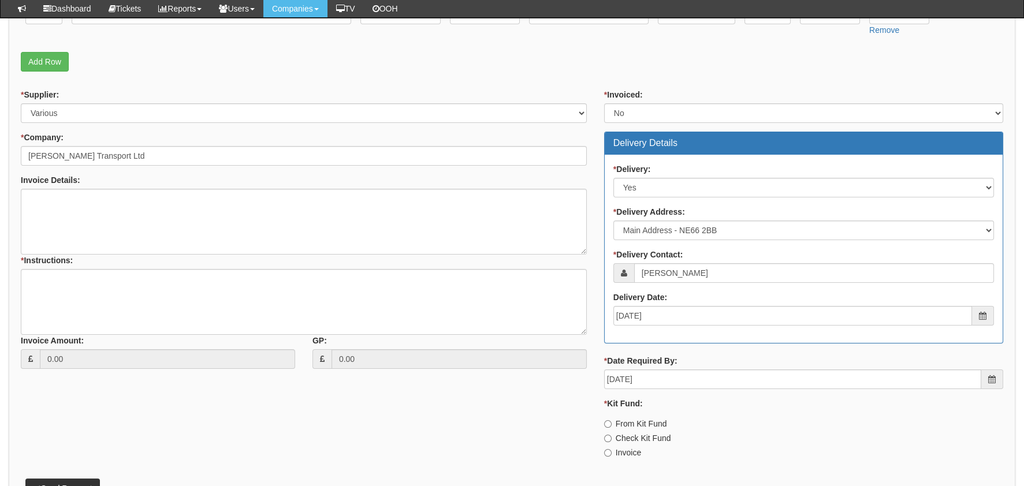
drag, startPoint x: 627, startPoint y: 452, endPoint x: 396, endPoint y: 360, distance: 248.5
click at [626, 451] on label "Invoice" at bounding box center [622, 453] width 37 height 12
click at [611, 451] on input "Invoice" at bounding box center [608, 453] width 8 height 8
radio input "true"
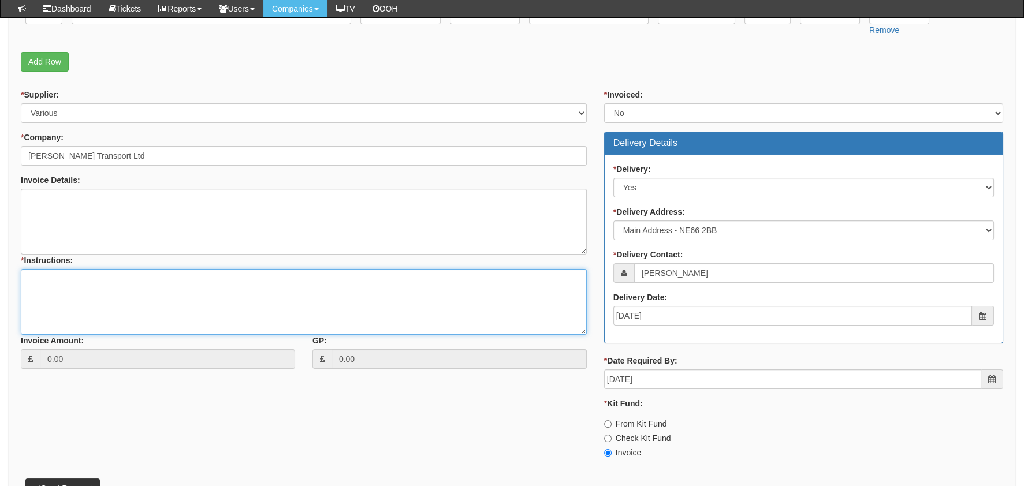
click at [300, 316] on textarea "* Instructions:" at bounding box center [304, 302] width 566 height 66
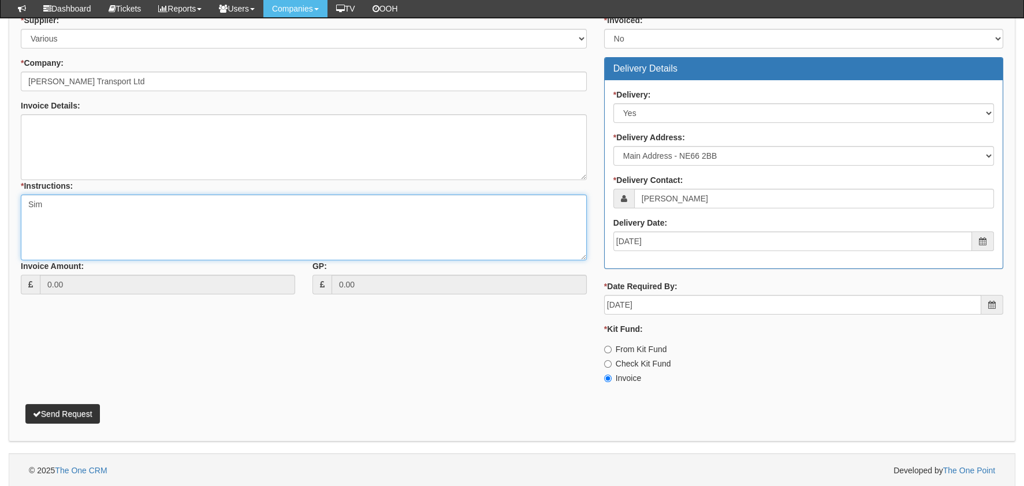
type textarea "Sim"
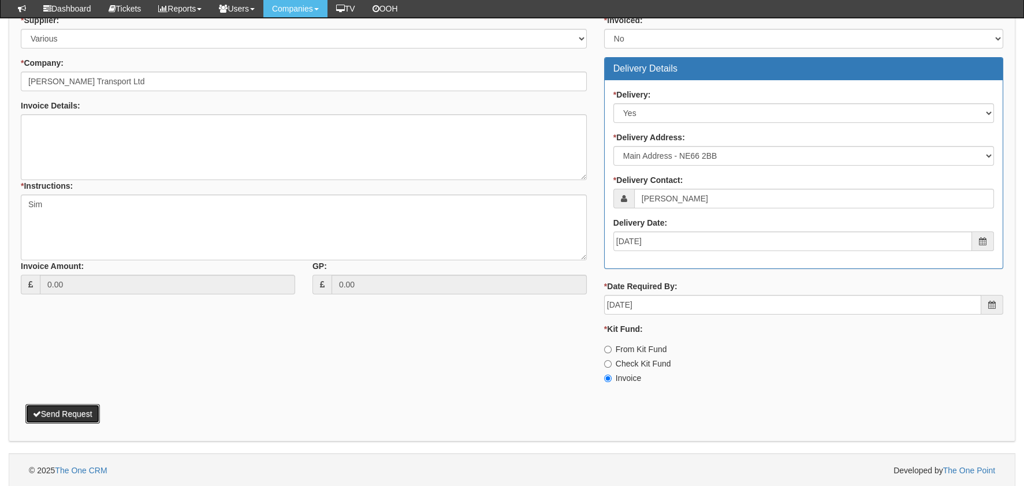
click at [81, 410] on button "Send Request" at bounding box center [62, 414] width 74 height 20
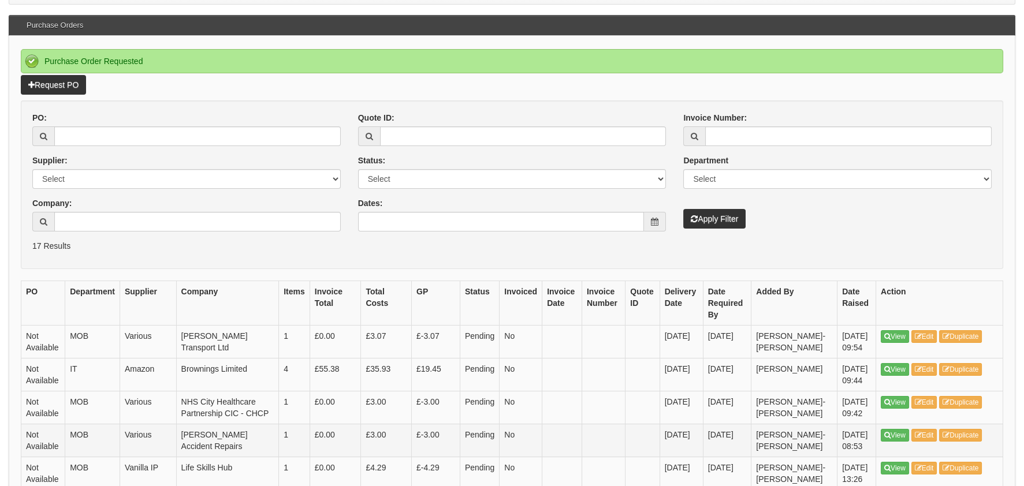
scroll to position [230, 0]
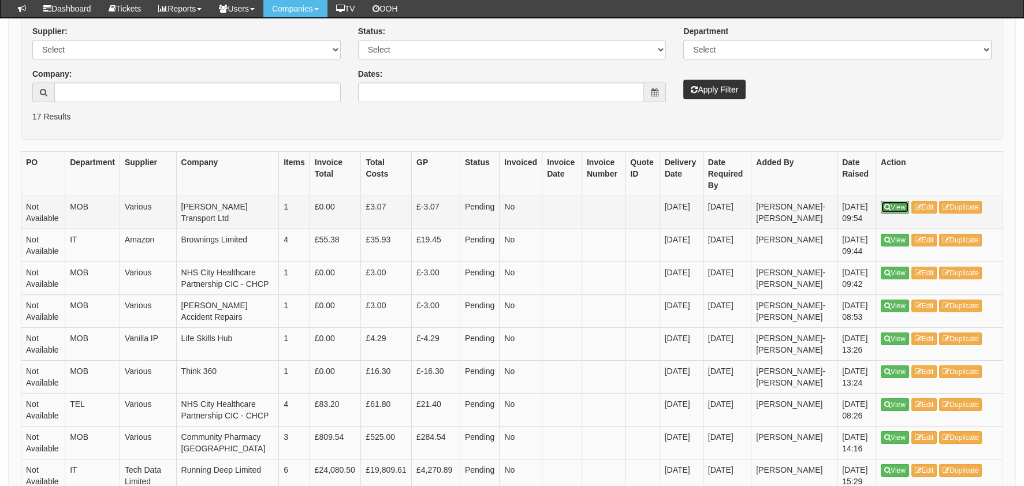
click at [897, 211] on link "View" at bounding box center [894, 207] width 28 height 13
